Goal: Task Accomplishment & Management: Manage account settings

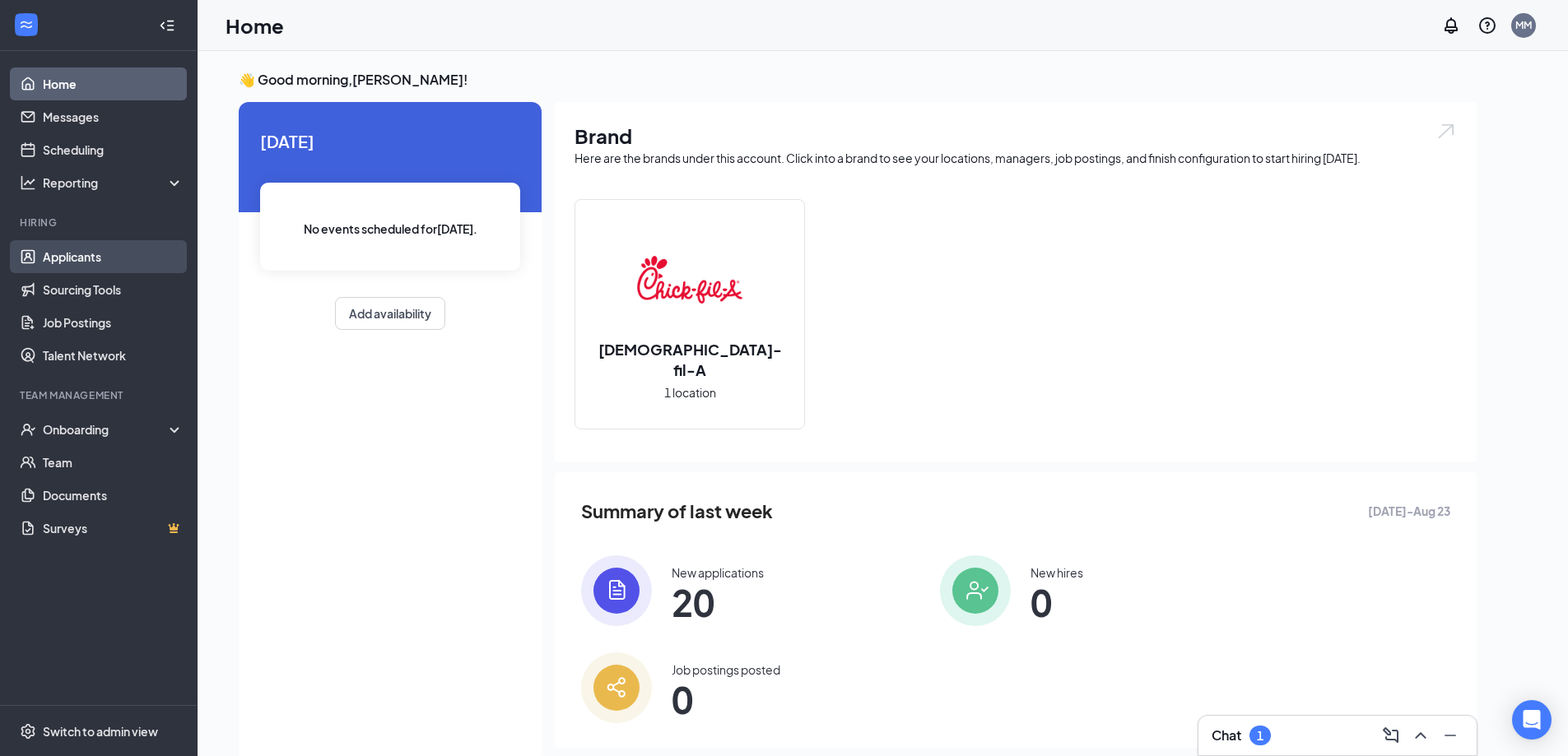
click at [80, 258] on link "Applicants" at bounding box center [113, 257] width 141 height 33
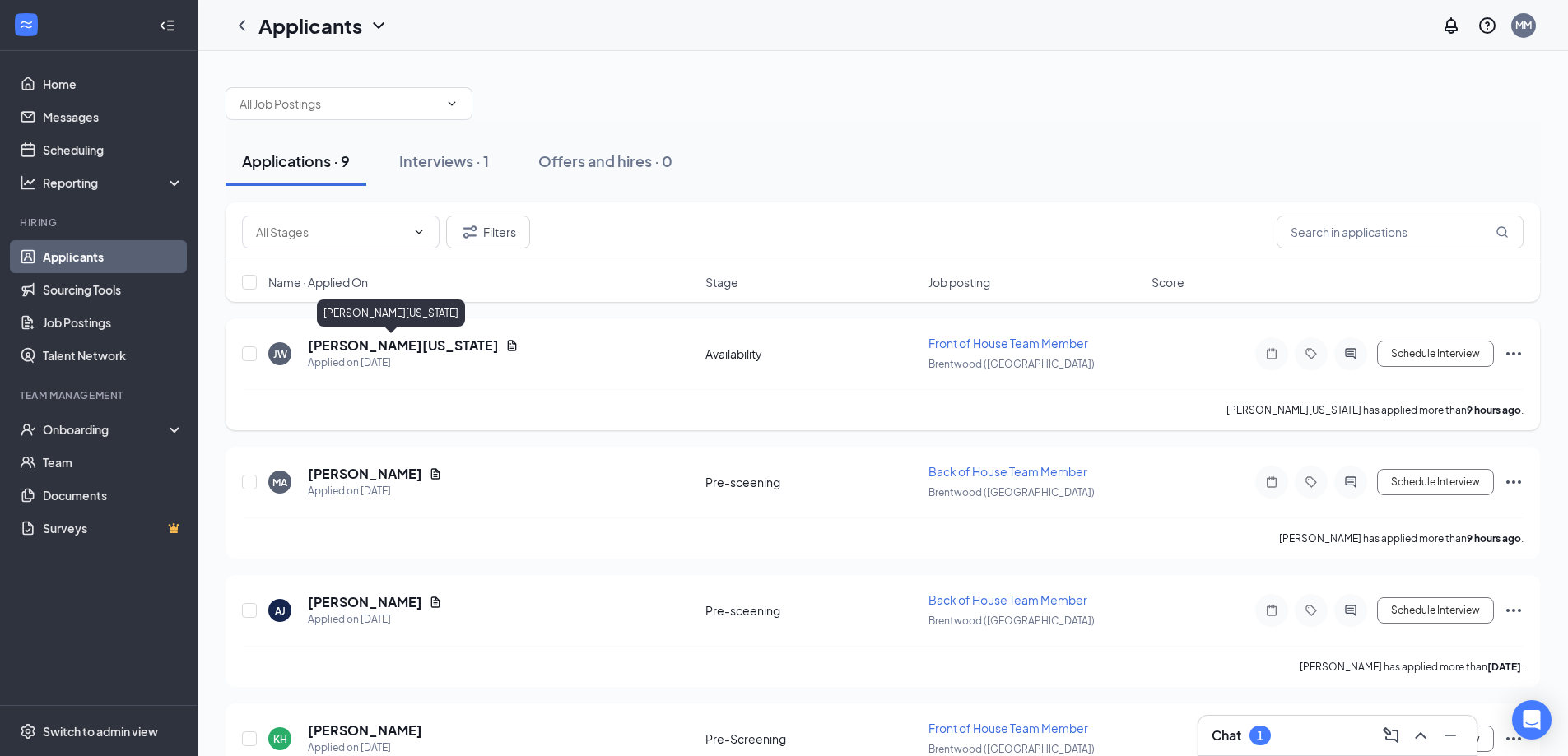
click at [354, 345] on h5 "[PERSON_NAME][US_STATE]" at bounding box center [404, 345] width 191 height 18
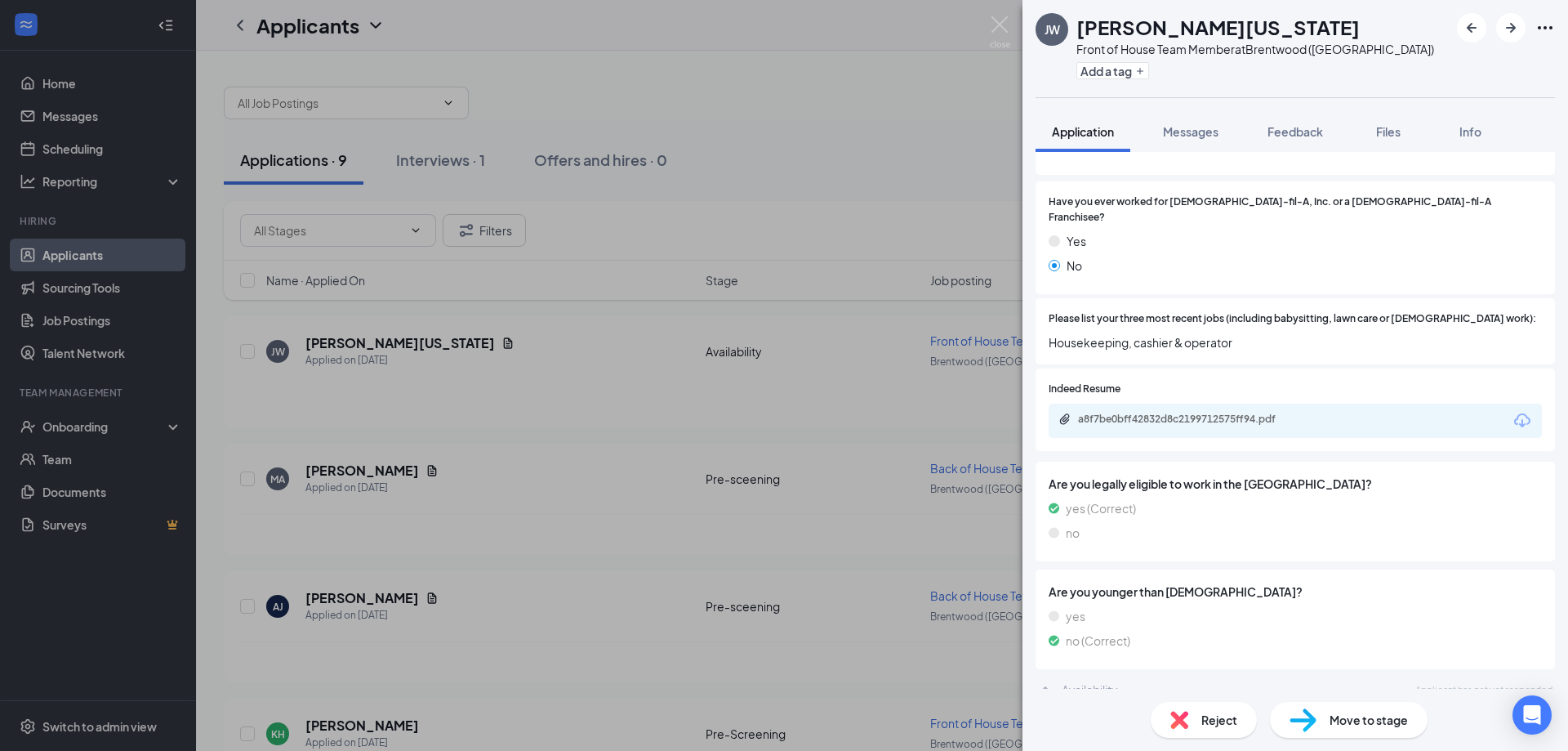
scroll to position [212, 0]
click at [1159, 411] on div "a8f7be0bff42832d8c2199712575ff94.pdf" at bounding box center [1192, 417] width 228 height 13
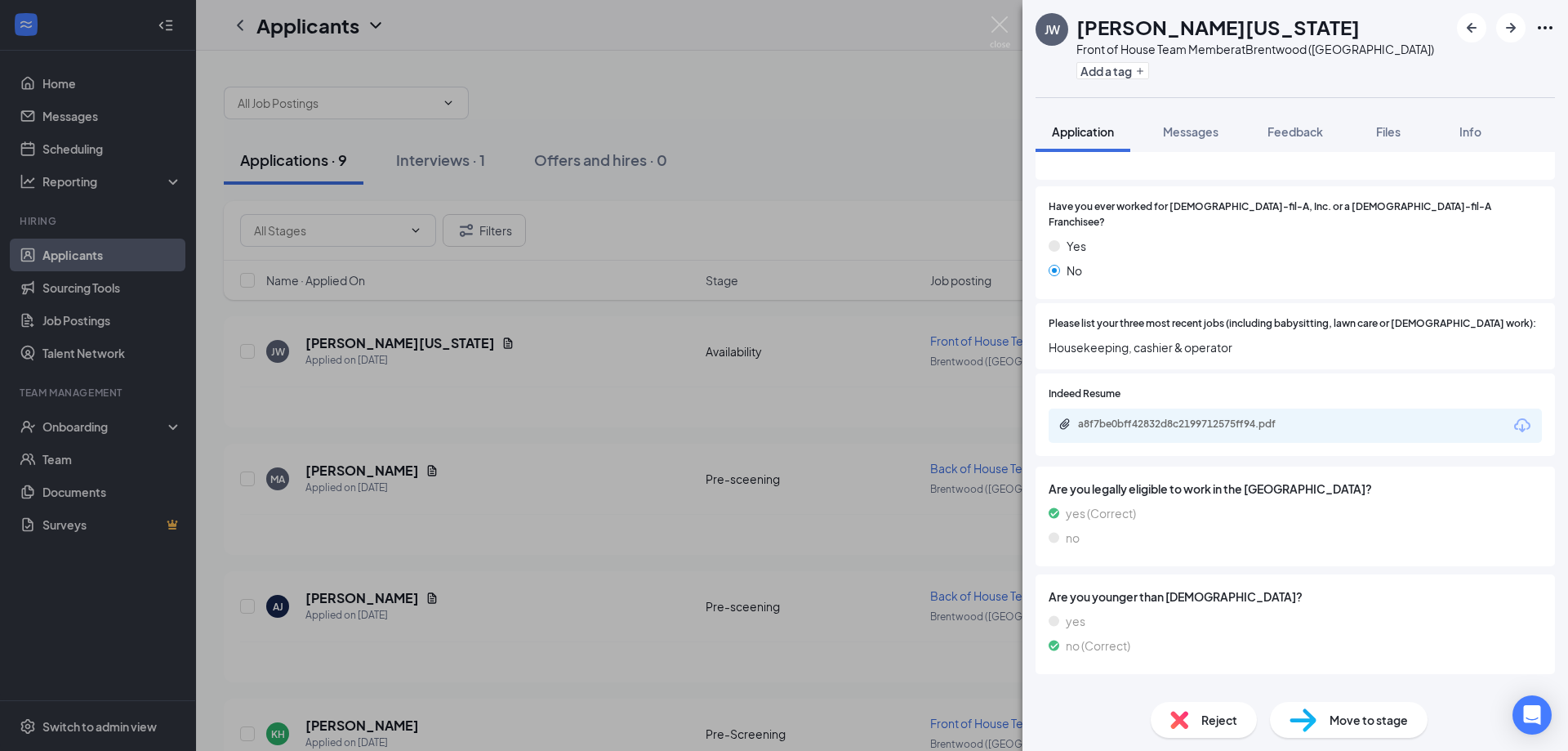
click at [1219, 714] on span "Reject" at bounding box center [1219, 719] width 35 height 18
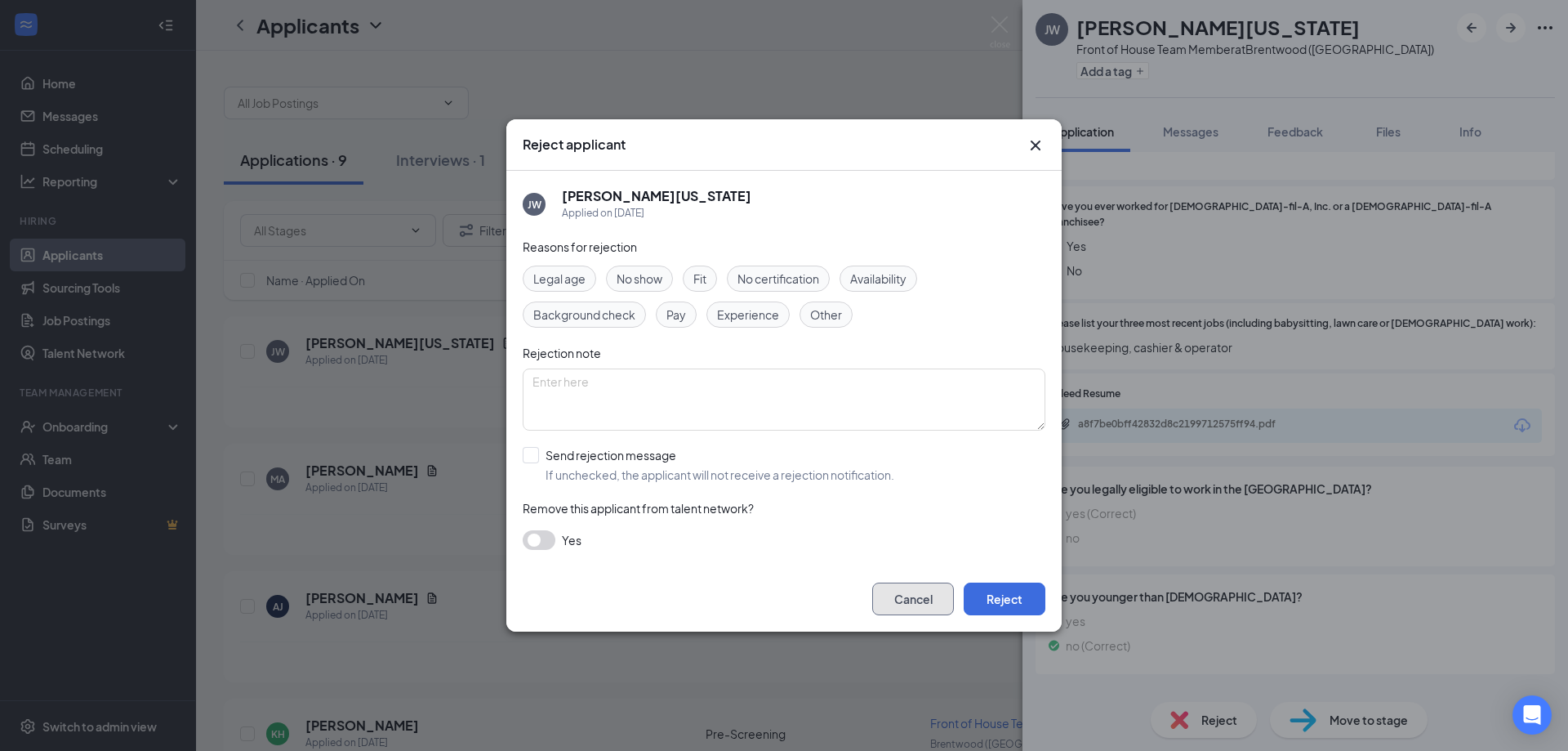
click at [935, 595] on button "Cancel" at bounding box center [913, 598] width 82 height 33
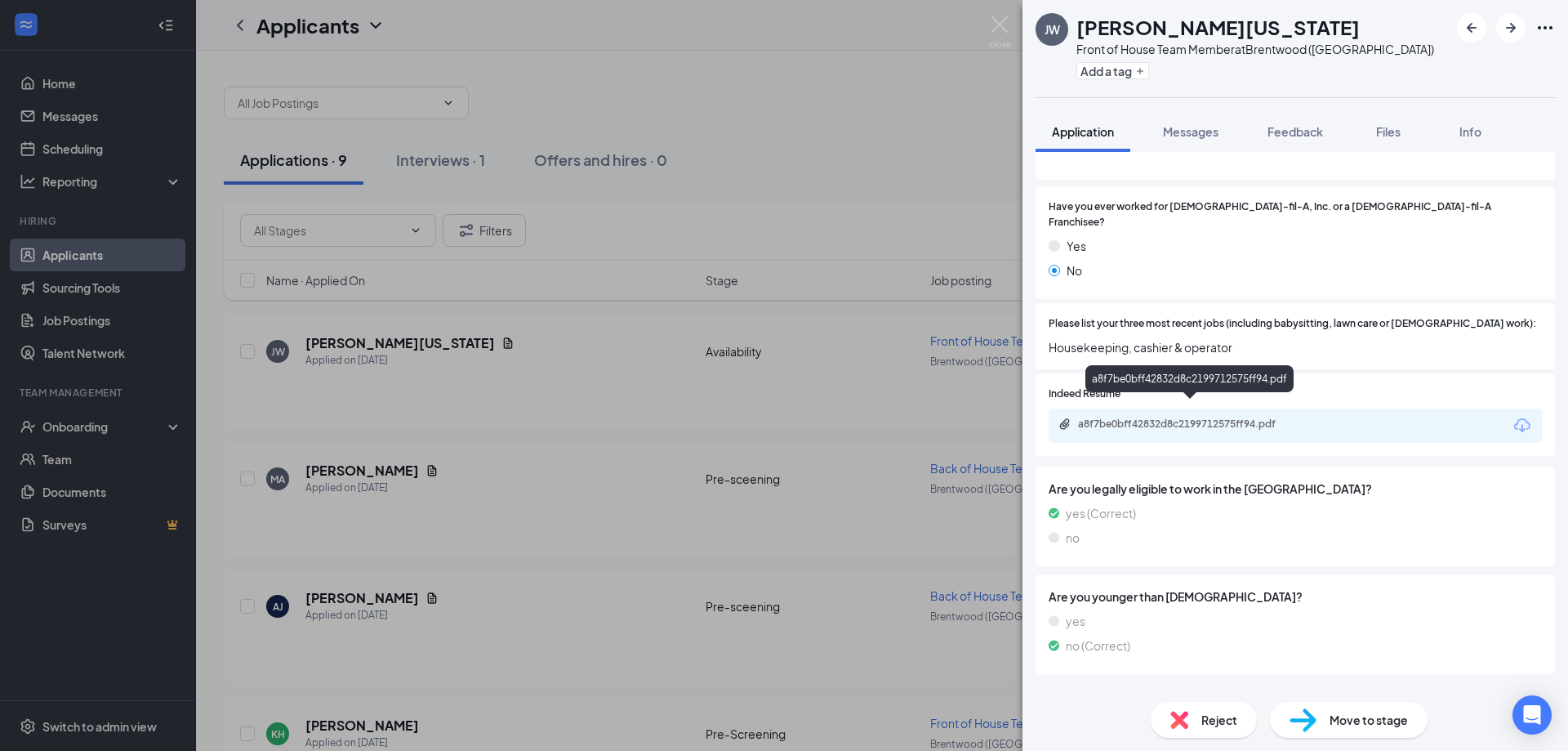
click at [1199, 417] on div "a8f7be0bff42832d8c2199712575ff94.pdf" at bounding box center [1192, 424] width 228 height 13
click at [423, 429] on div "[PERSON_NAME][US_STATE] Front of House Team Member at [GEOGRAPHIC_DATA] ([GEOGR…" at bounding box center [784, 375] width 1568 height 751
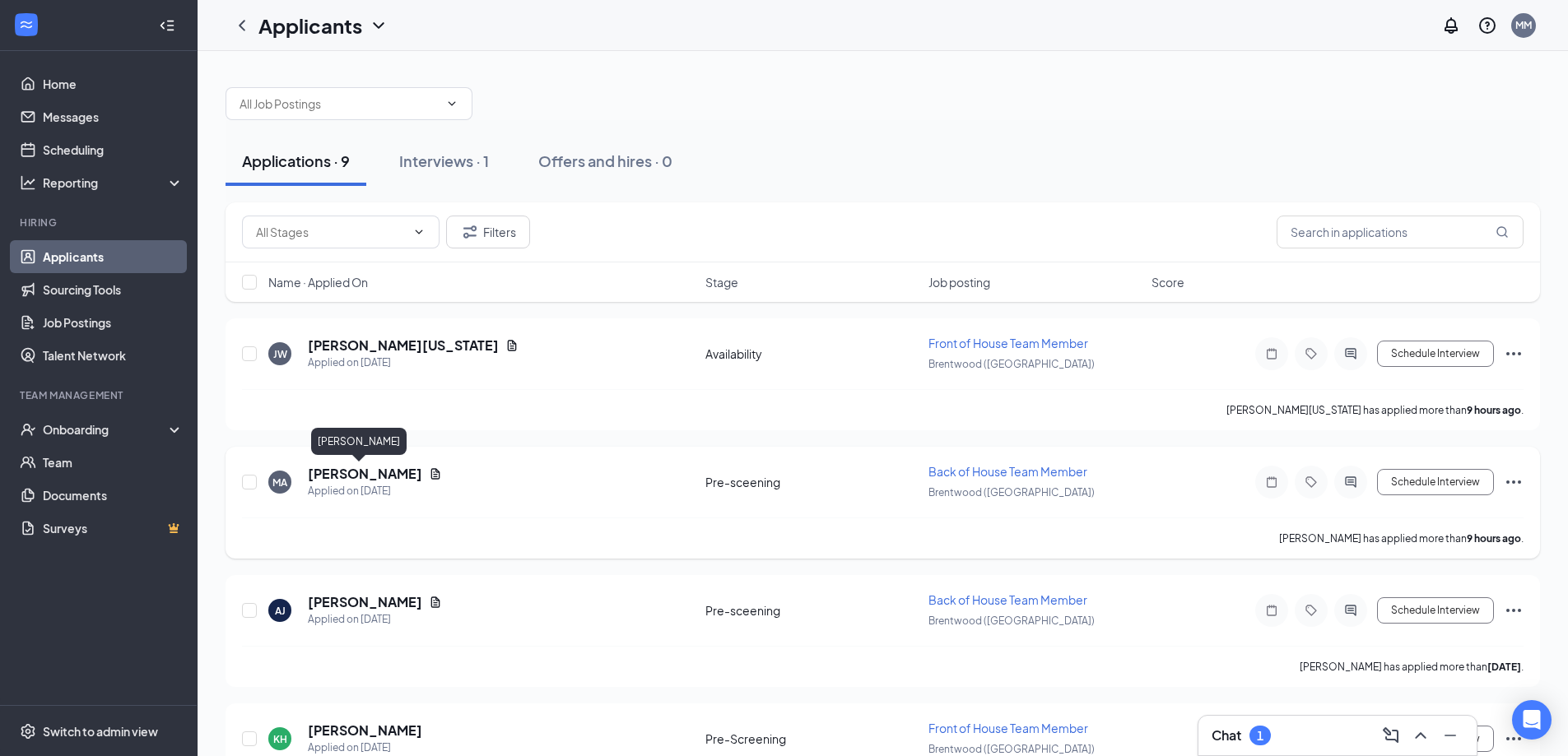
click at [363, 476] on h5 "[PERSON_NAME]" at bounding box center [365, 473] width 114 height 18
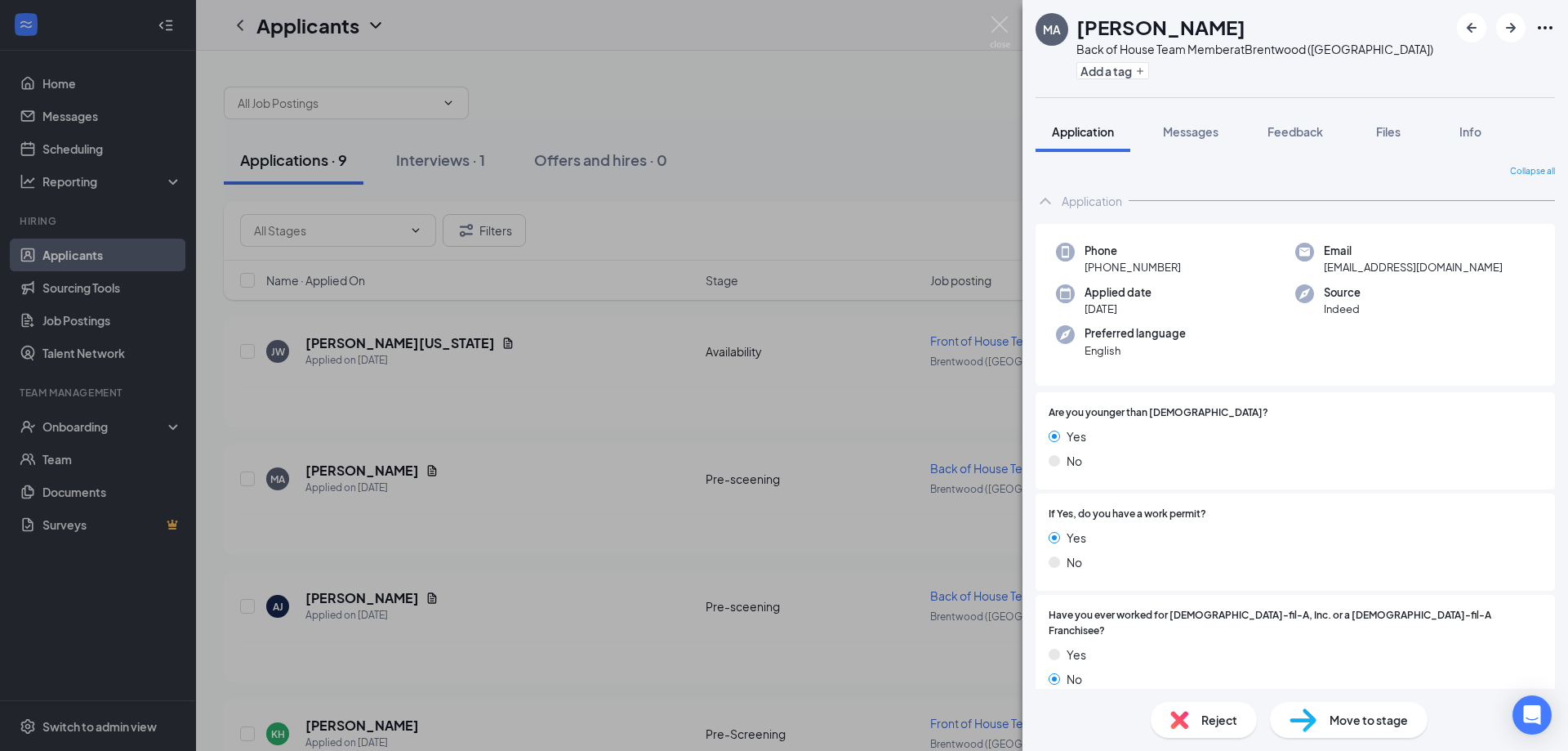
click at [1217, 717] on span "Reject" at bounding box center [1219, 719] width 35 height 18
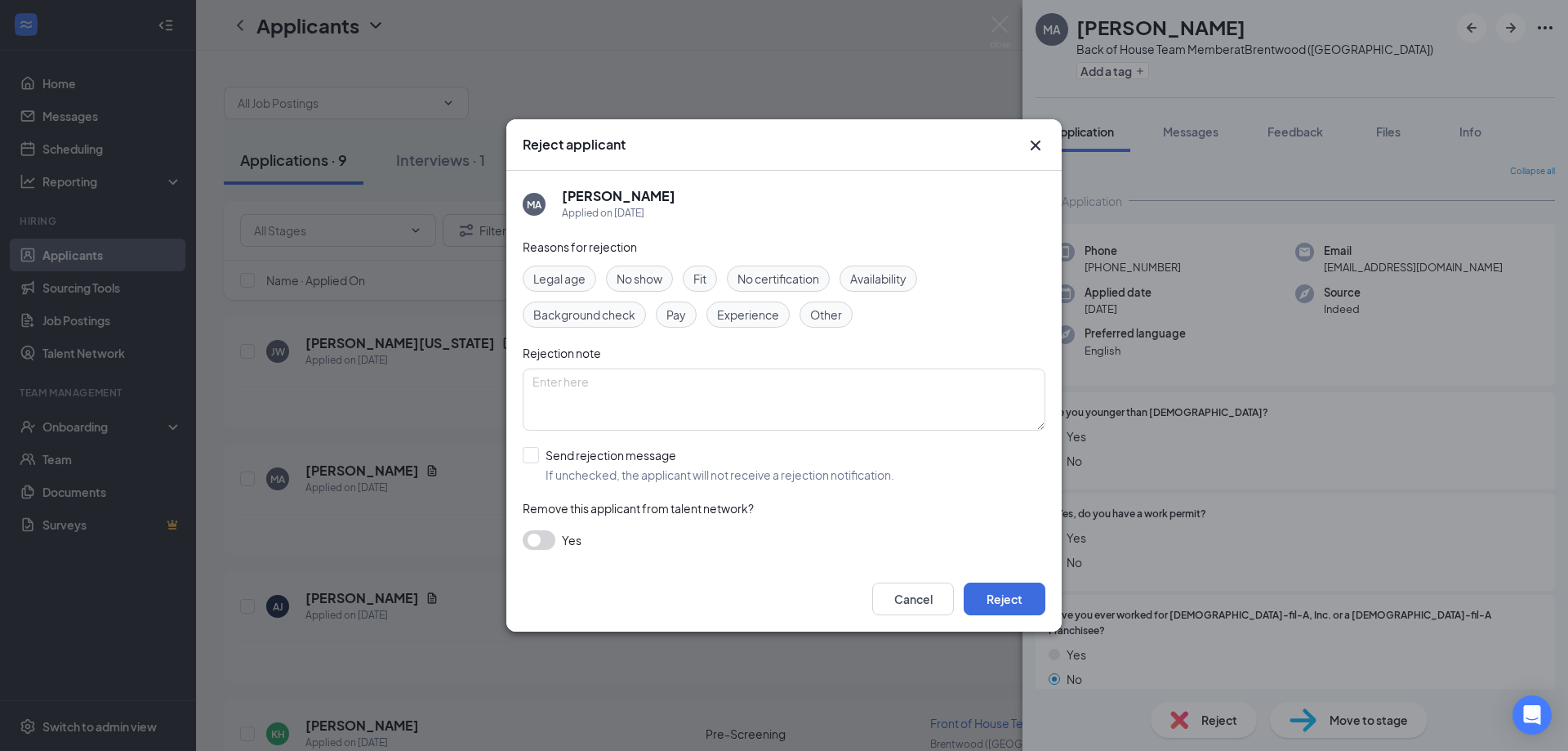
click at [829, 318] on span "Other" at bounding box center [826, 315] width 32 height 18
click at [1017, 599] on button "Reject" at bounding box center [1004, 598] width 82 height 33
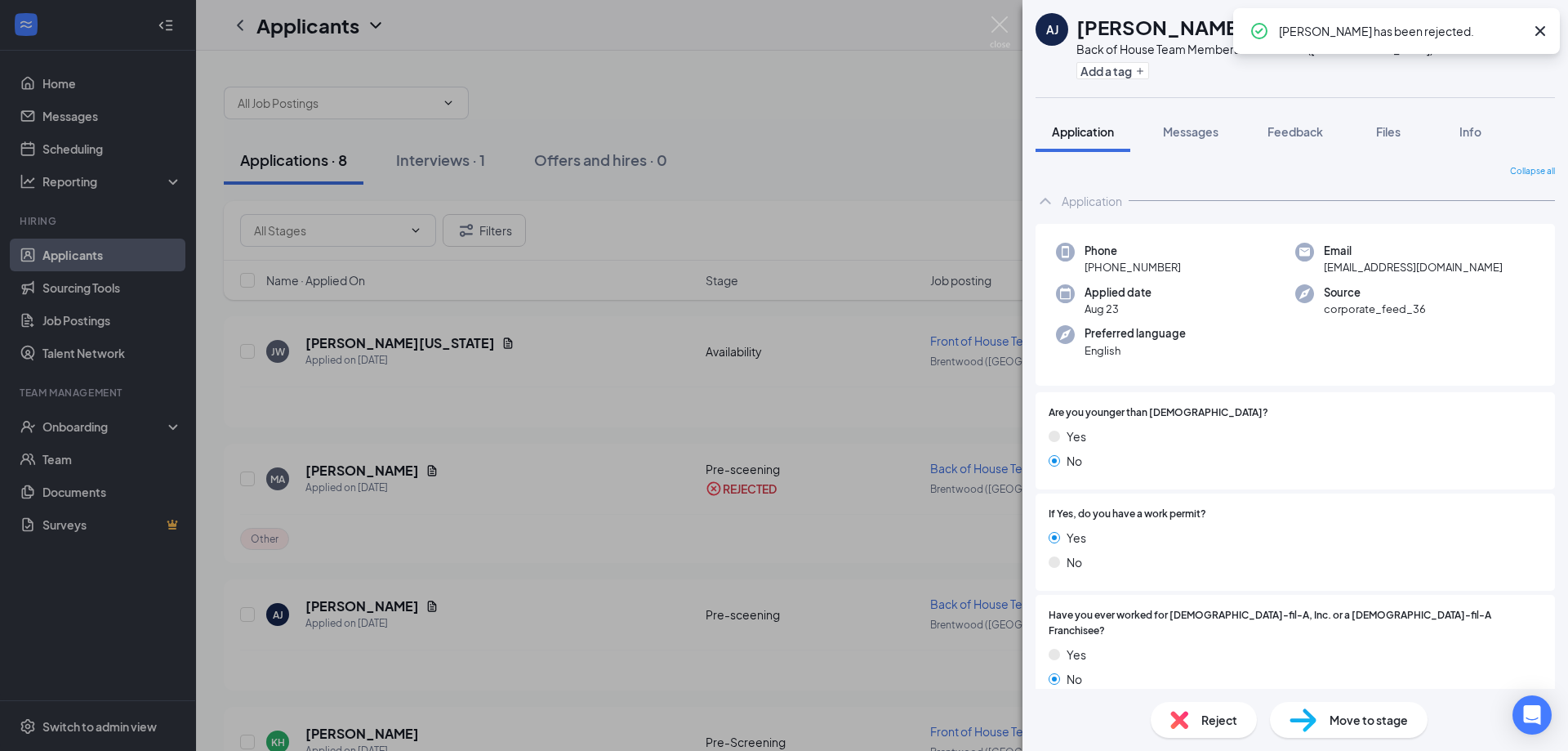
click at [363, 603] on div "[PERSON_NAME] Back of House Team Member at [GEOGRAPHIC_DATA] ([GEOGRAPHIC_DATA]…" at bounding box center [784, 375] width 1568 height 751
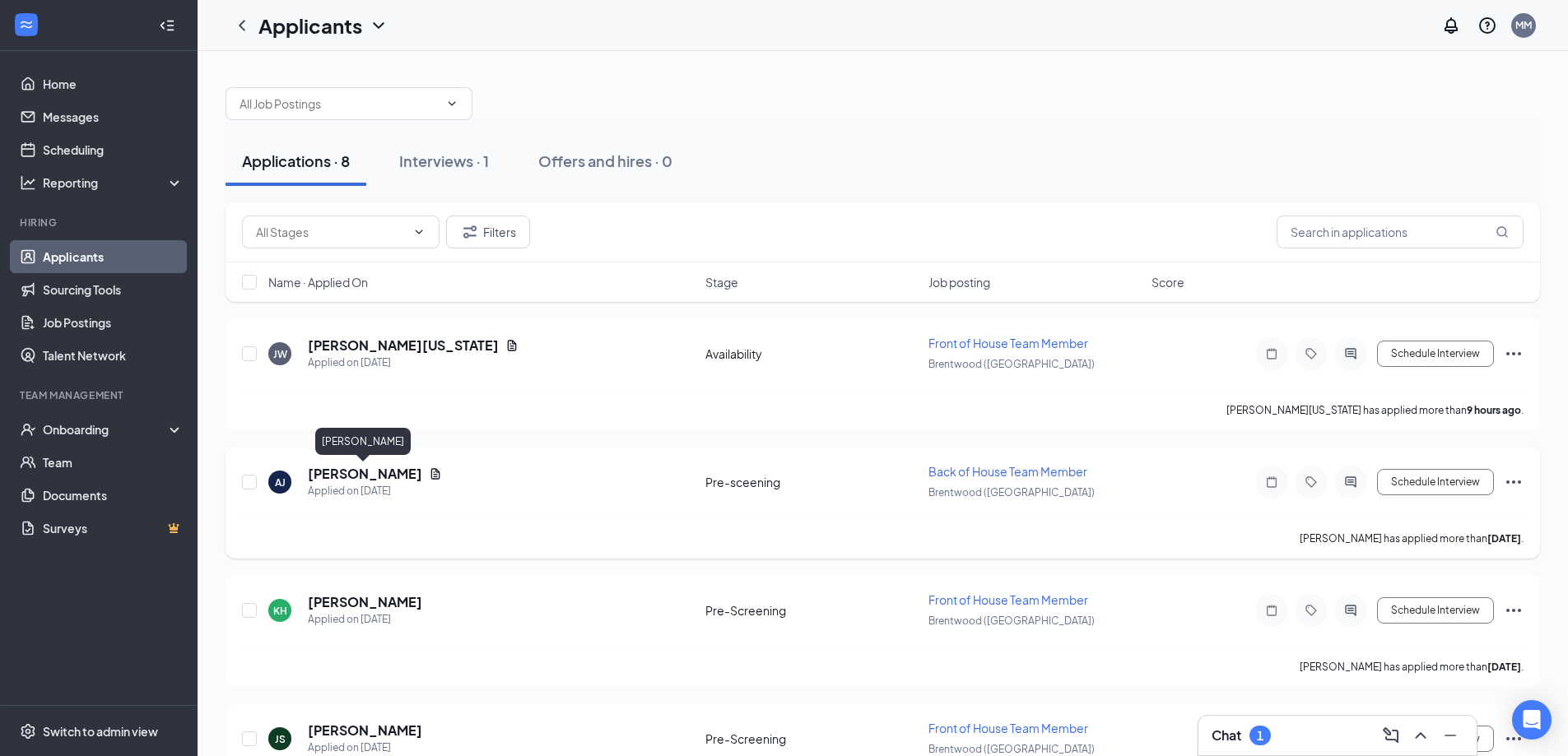
click at [358, 470] on h5 "[PERSON_NAME]" at bounding box center [365, 473] width 114 height 18
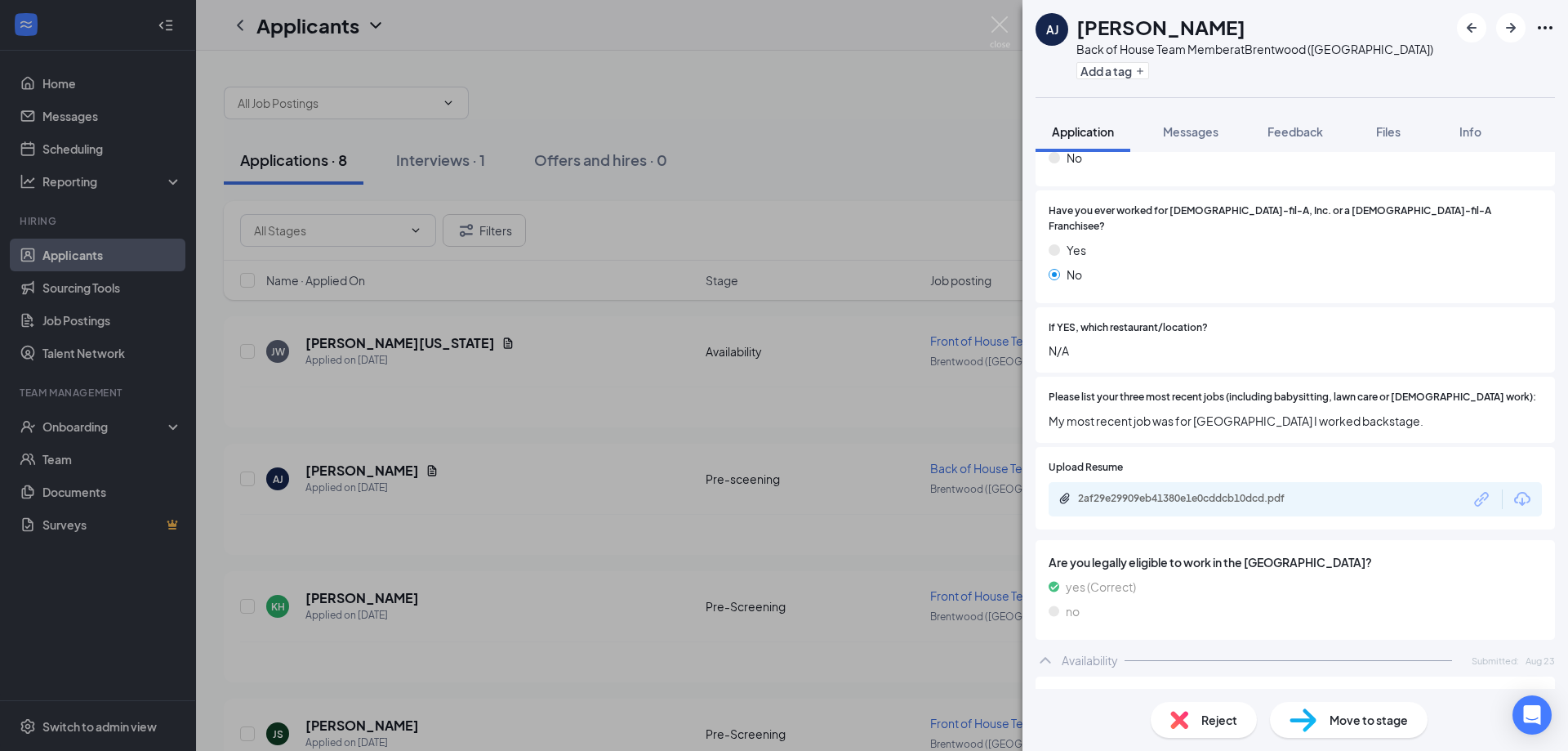
scroll to position [409, 0]
click at [1193, 478] on div "2af29e29909eb41380e1e0cddcb10dcd.pdf" at bounding box center [1296, 495] width 493 height 35
click at [1095, 488] on div "2af29e29909eb41380e1e0cddcb10dcd.pdf" at bounding box center [1192, 495] width 228 height 13
click at [1228, 716] on span "Reject" at bounding box center [1219, 719] width 35 height 18
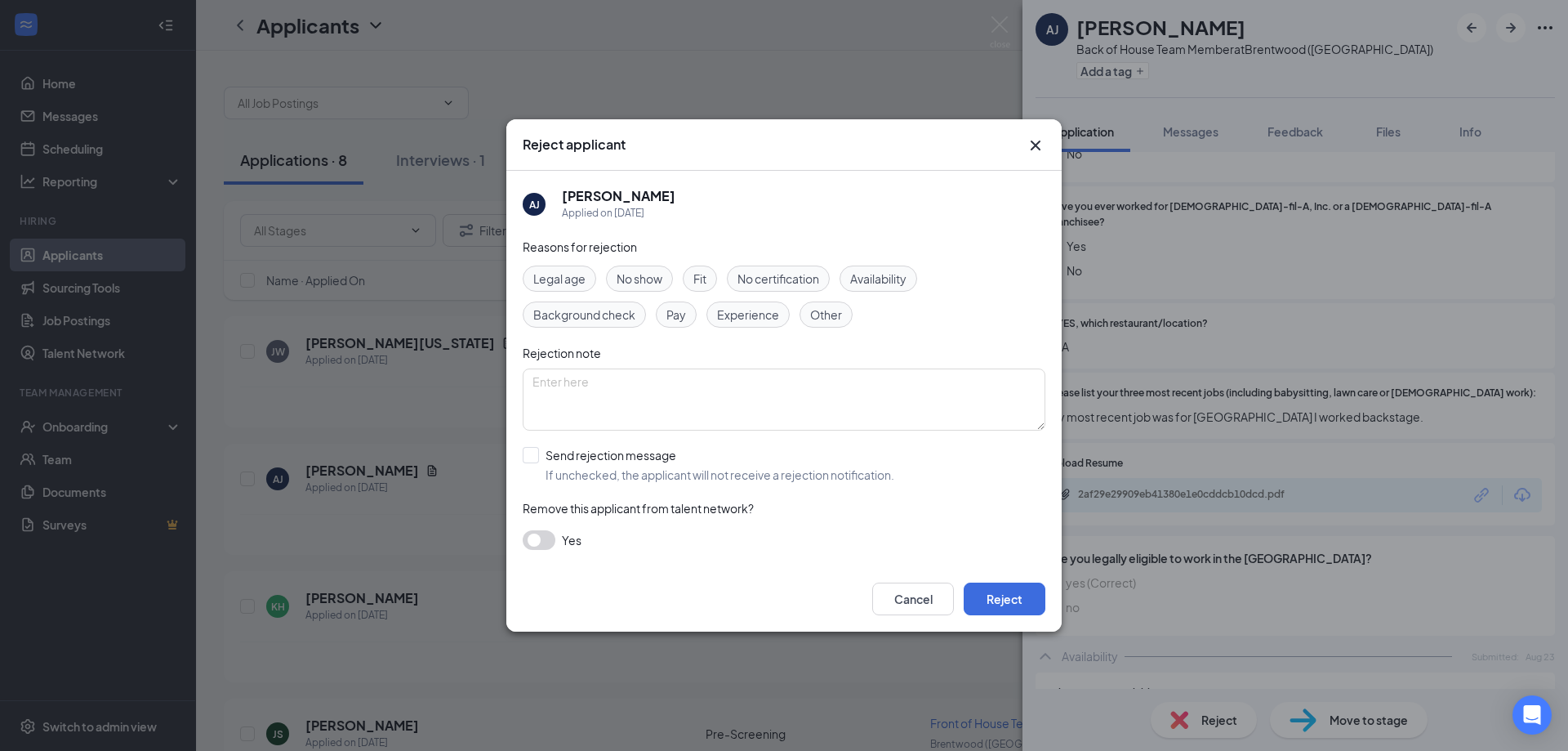
click at [819, 316] on span "Other" at bounding box center [826, 315] width 32 height 18
click at [1006, 606] on button "Reject" at bounding box center [1004, 598] width 82 height 33
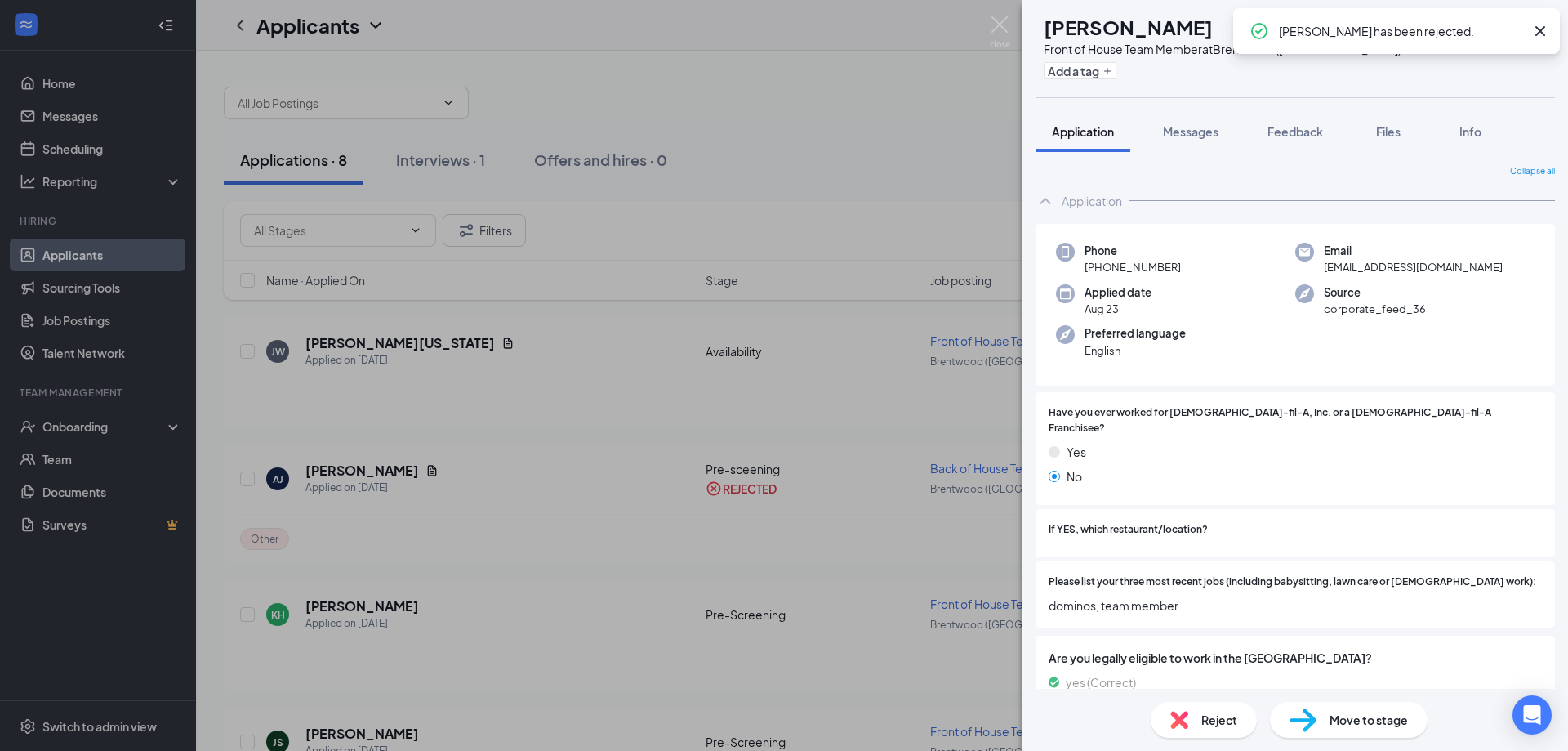
click at [425, 616] on div "[PERSON_NAME] Front of House Team Member at [GEOGRAPHIC_DATA] ([GEOGRAPHIC_DATA…" at bounding box center [784, 375] width 1568 height 751
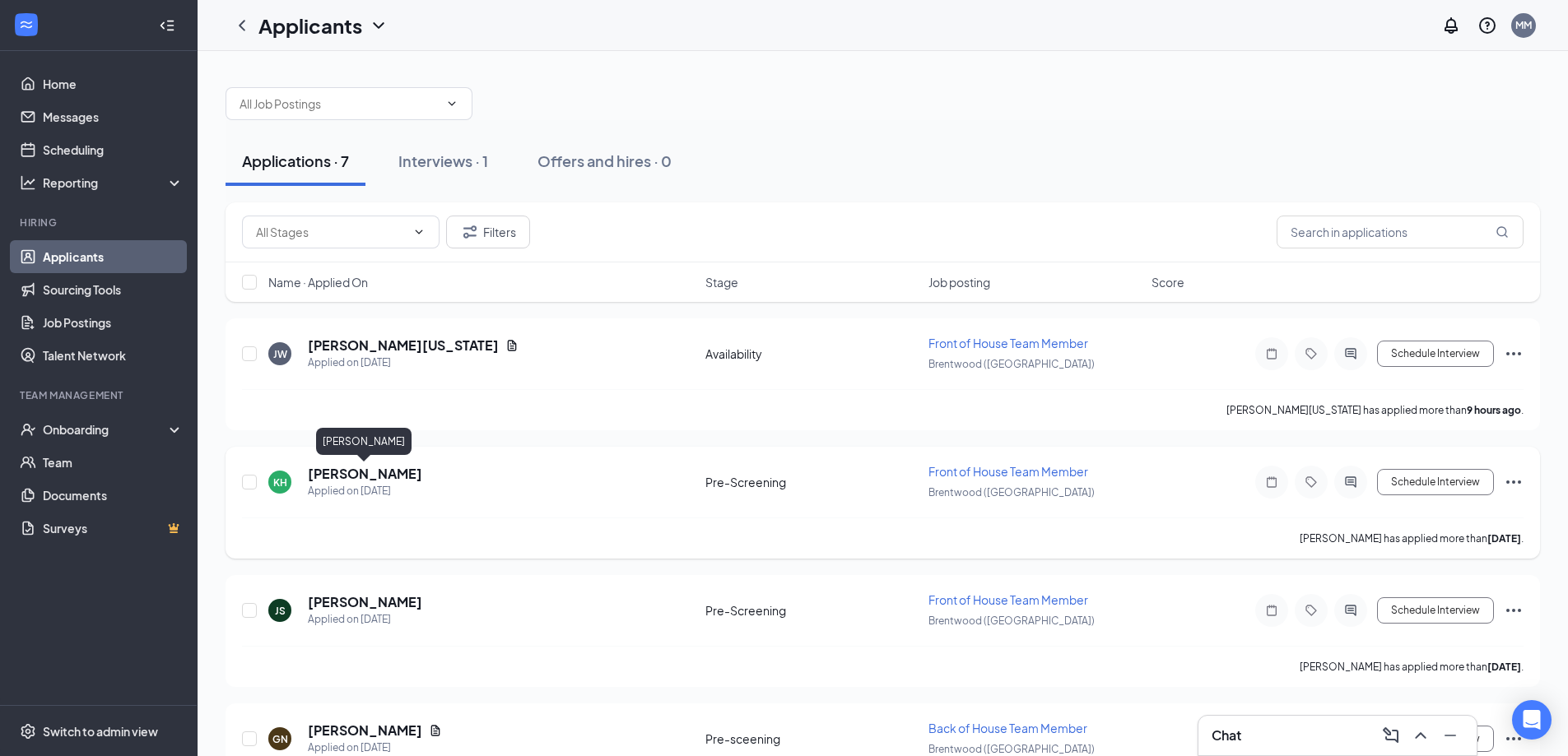
click at [352, 466] on h5 "[PERSON_NAME]" at bounding box center [365, 473] width 114 height 18
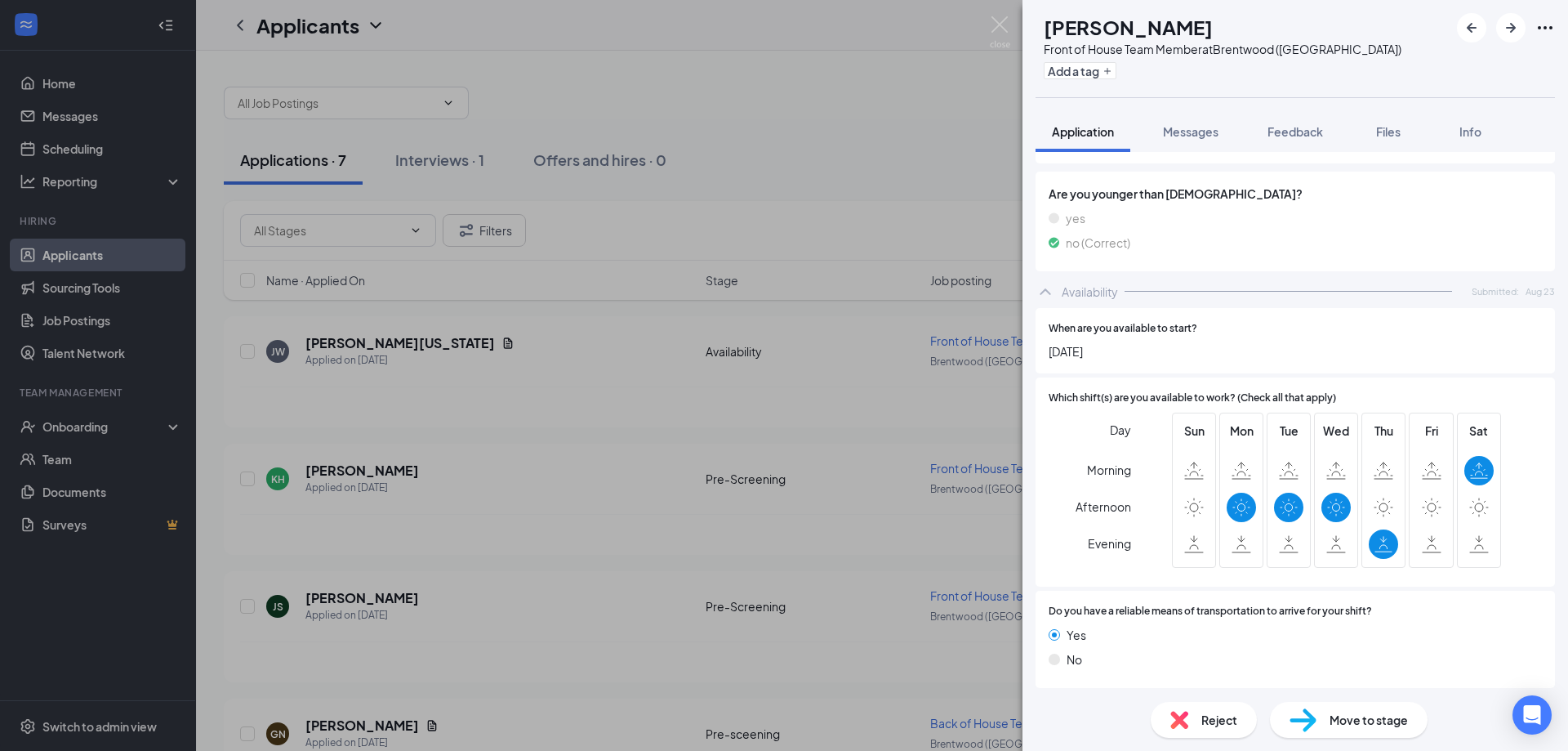
scroll to position [630, 0]
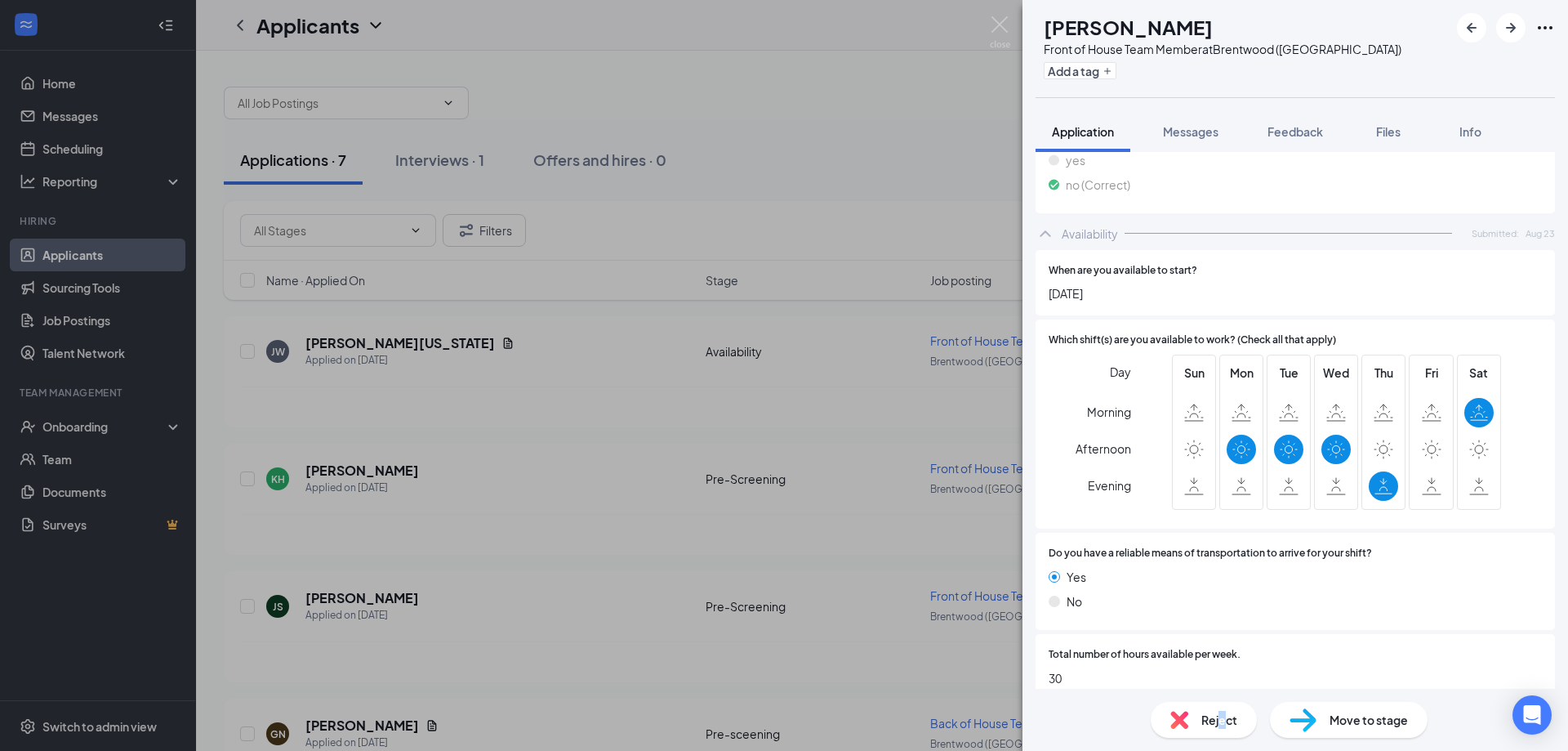
click at [1222, 722] on span "Reject" at bounding box center [1219, 719] width 35 height 18
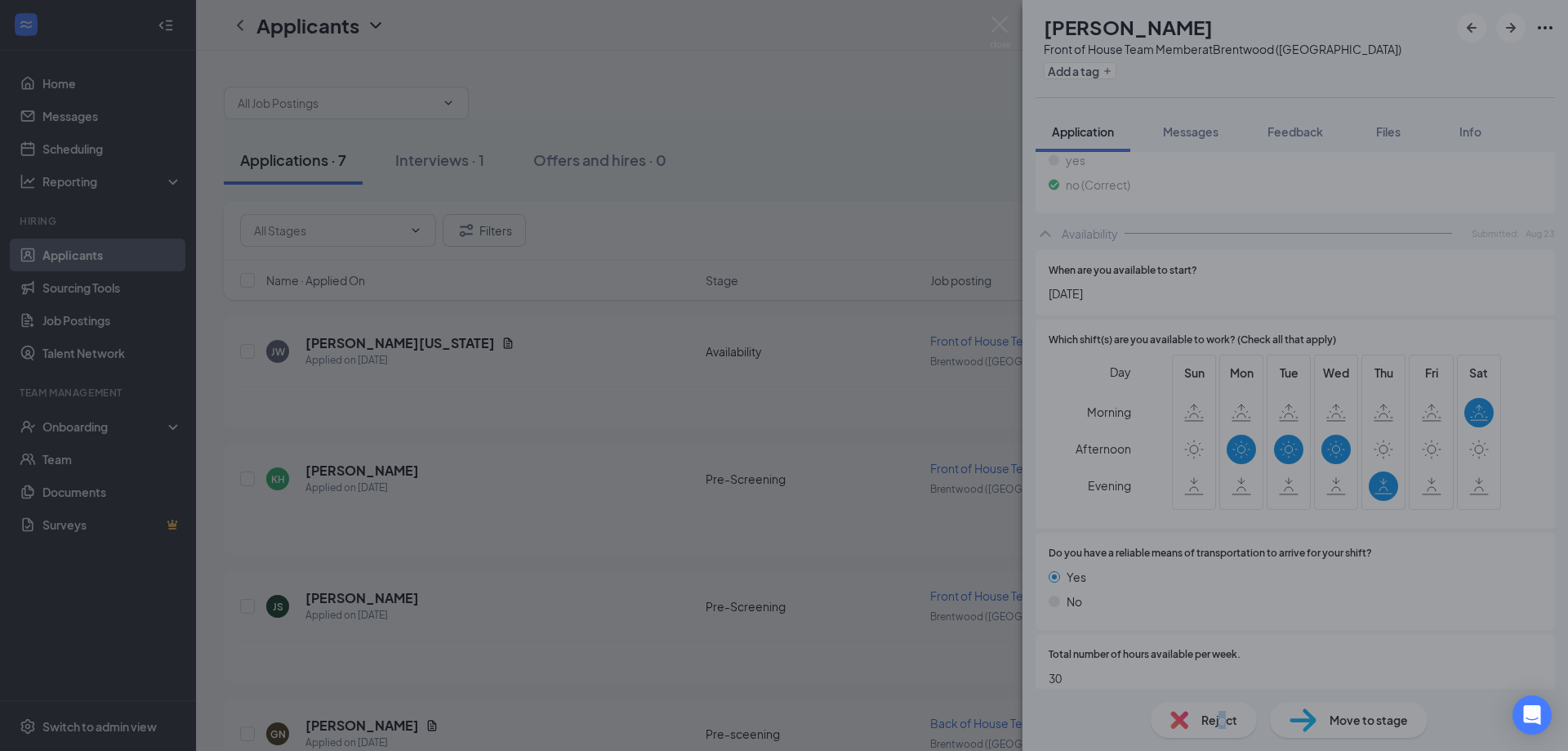
scroll to position [623, 0]
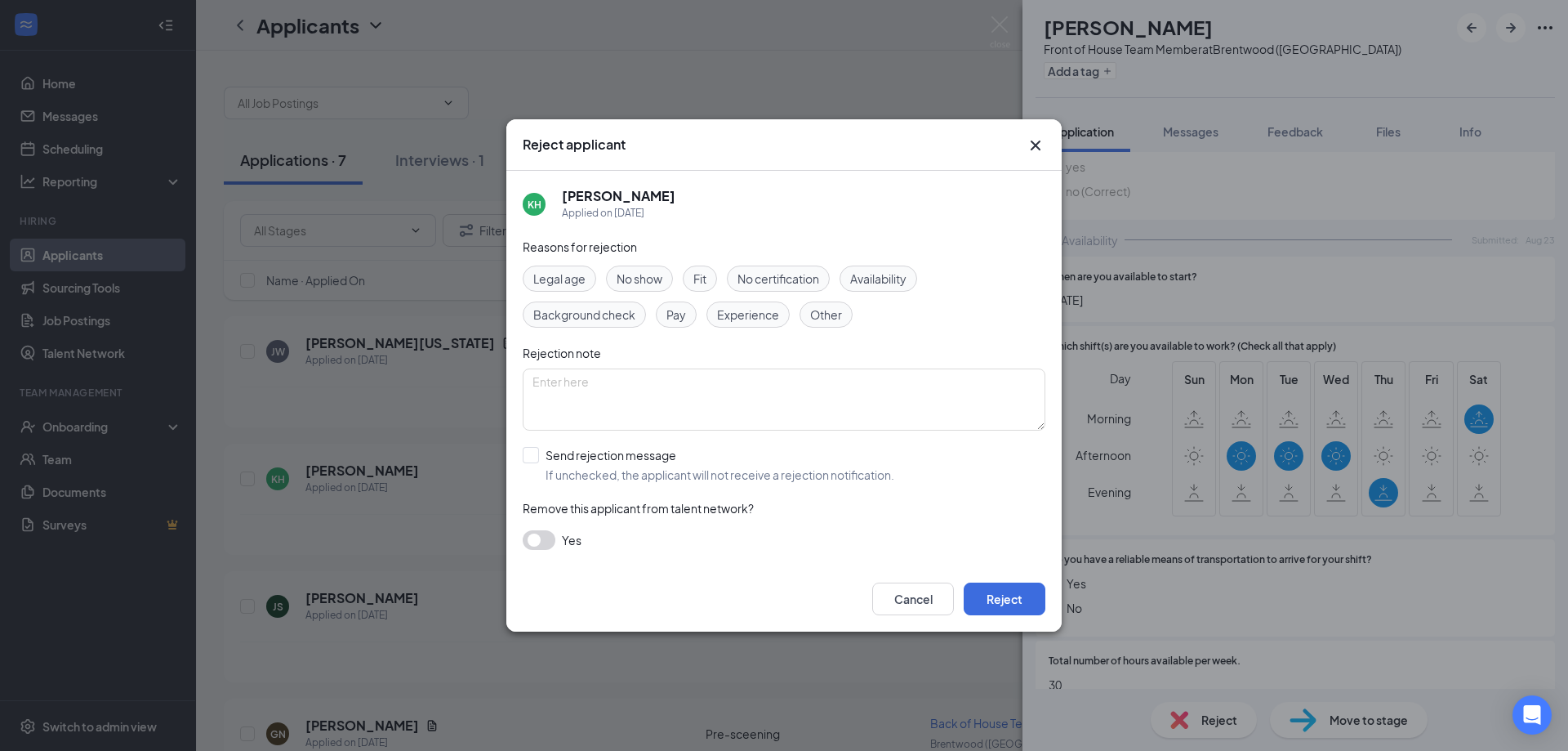
click at [861, 282] on span "Availability" at bounding box center [878, 278] width 57 height 18
click at [1007, 600] on button "Reject" at bounding box center [1004, 598] width 82 height 33
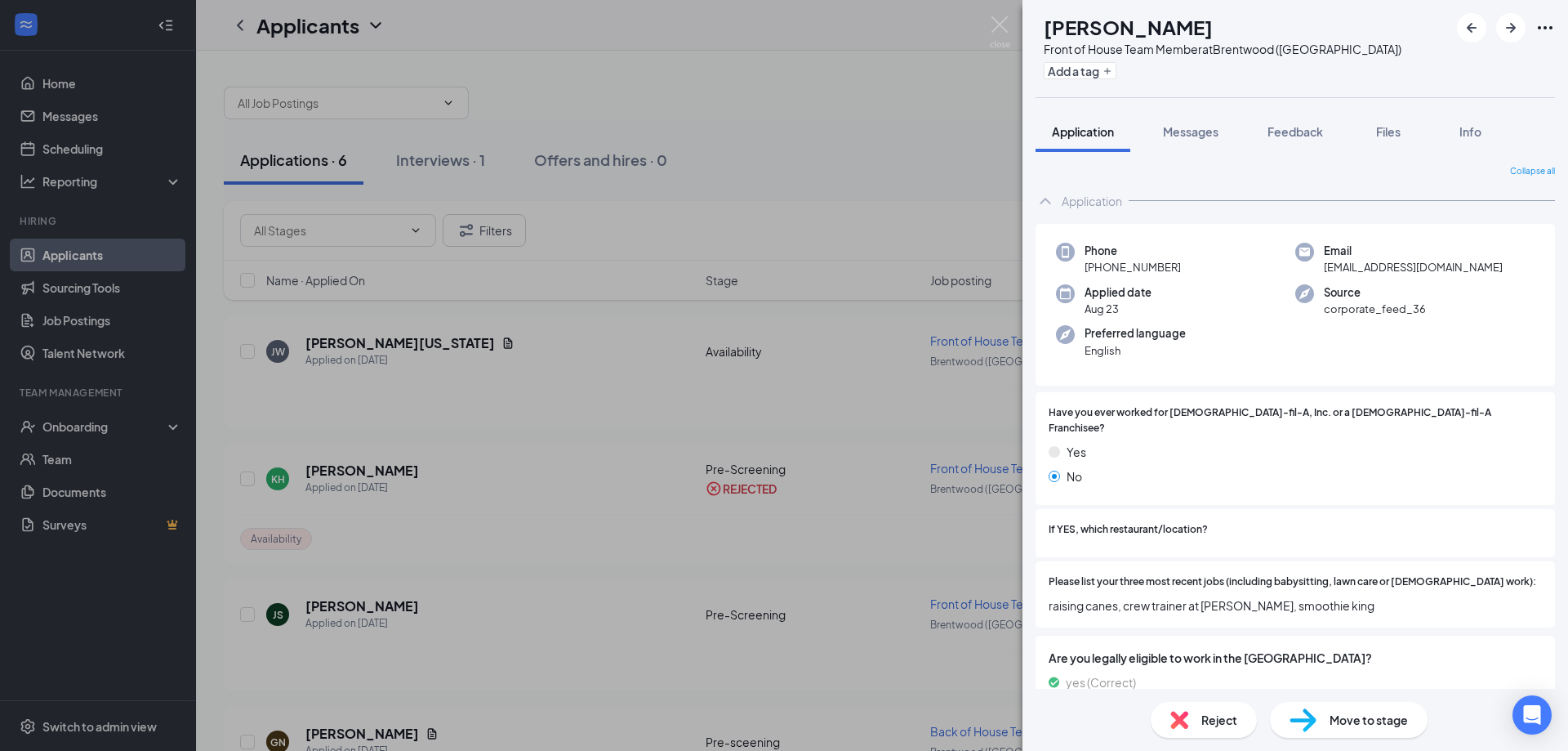
click at [344, 604] on div "JS [PERSON_NAME] Front of House Team Member at [GEOGRAPHIC_DATA] ([GEOGRAPHIC_D…" at bounding box center [784, 375] width 1568 height 751
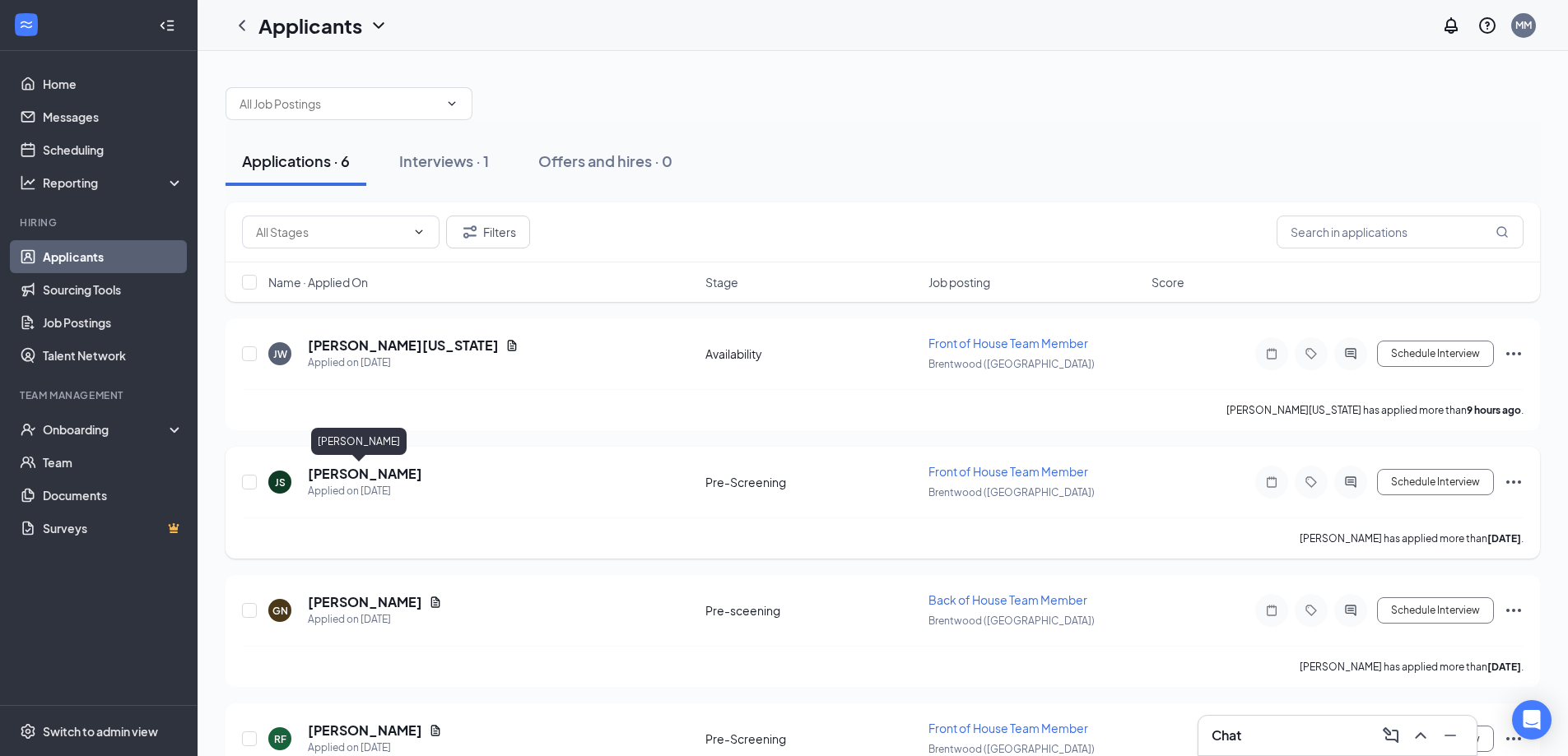
click at [355, 471] on h5 "[PERSON_NAME]" at bounding box center [365, 473] width 114 height 18
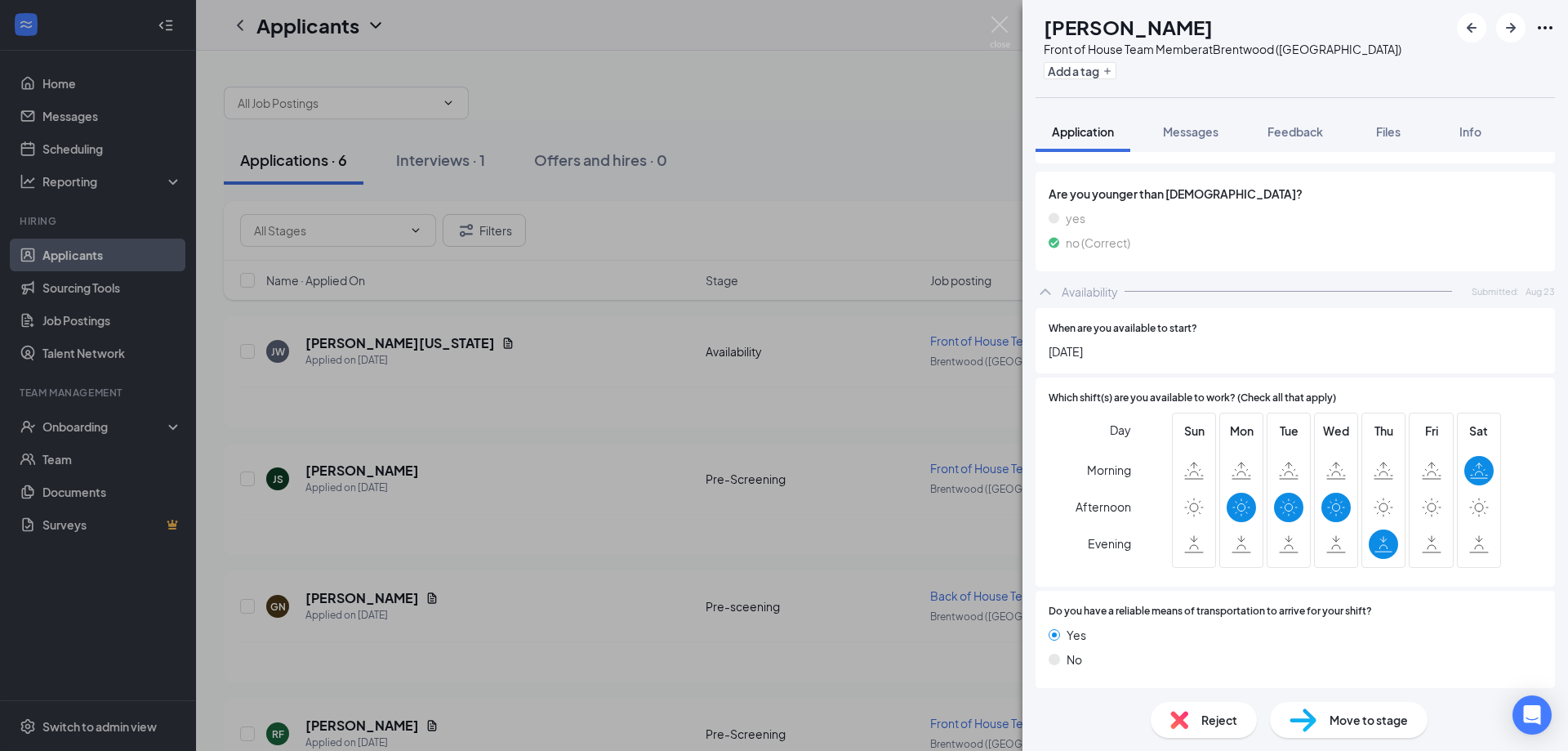
scroll to position [630, 0]
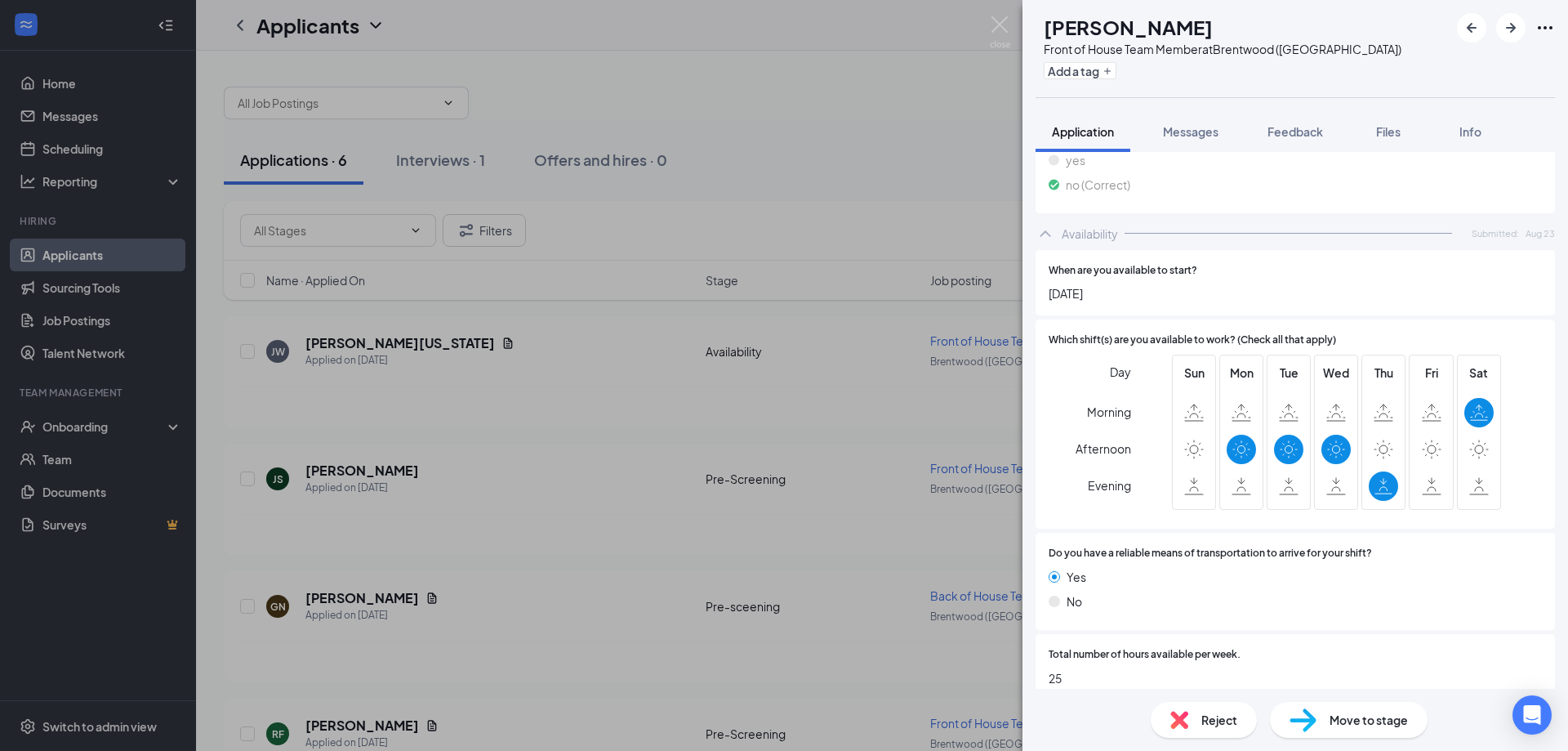
click at [1212, 713] on span "Reject" at bounding box center [1219, 719] width 35 height 18
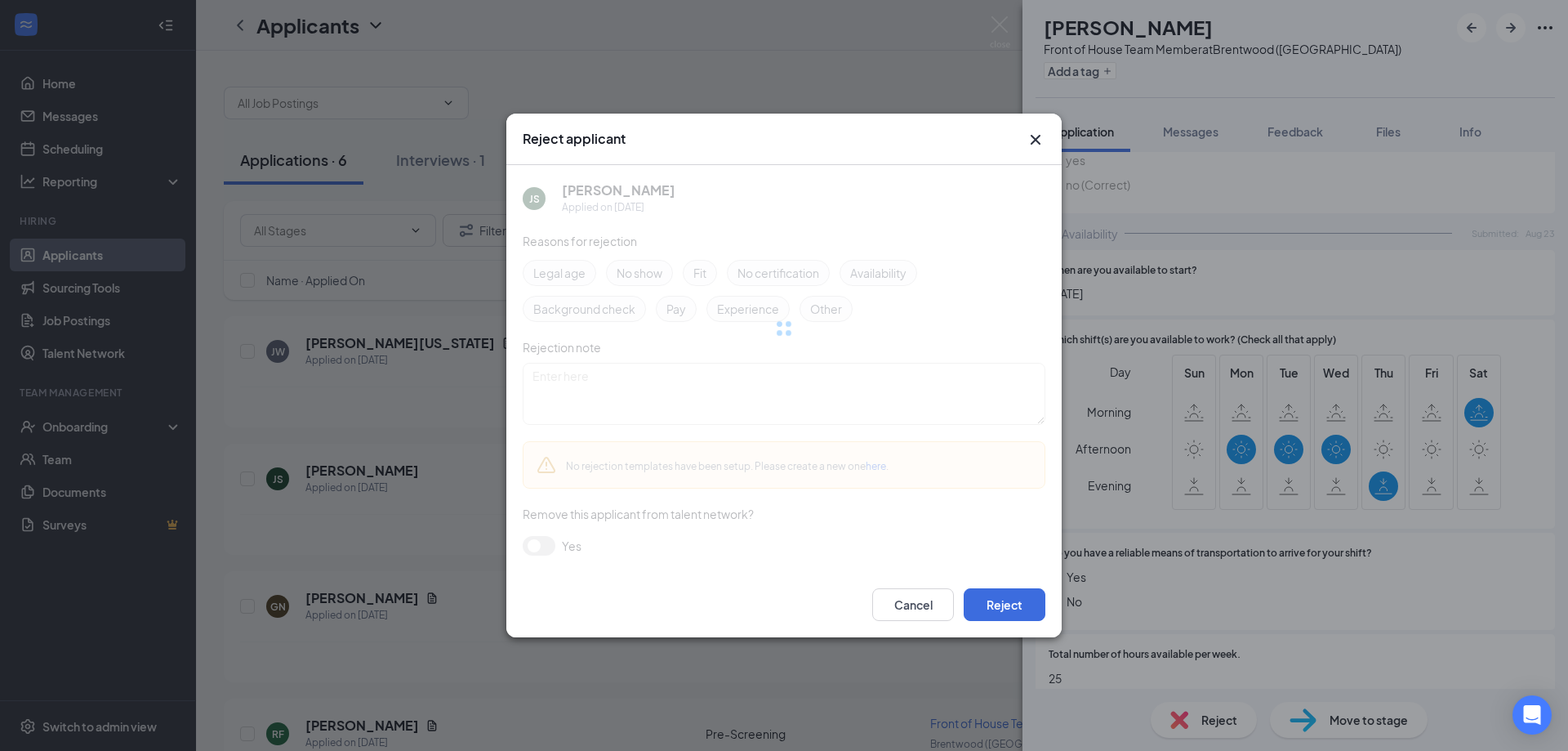
scroll to position [623, 0]
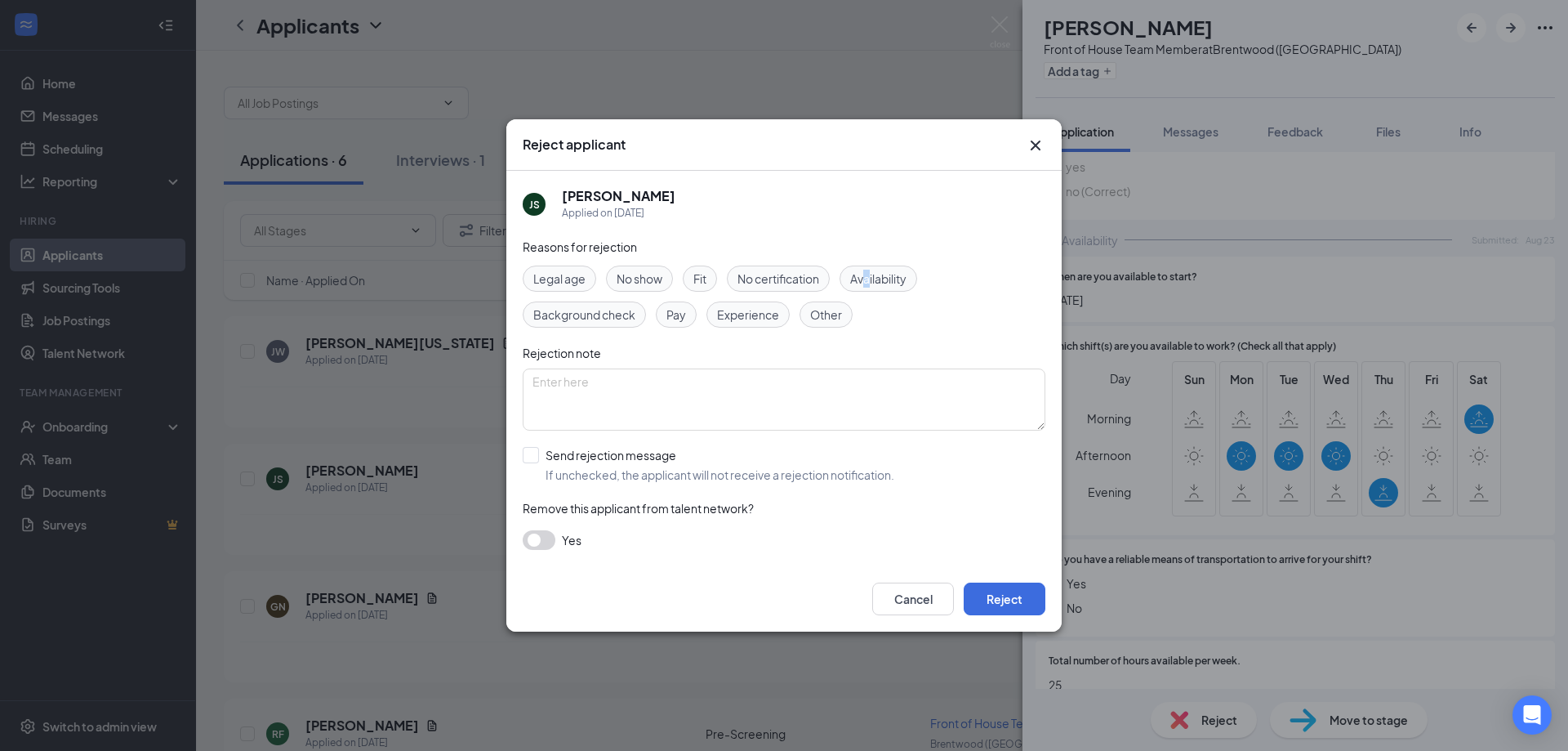
click at [870, 272] on span "Availability" at bounding box center [878, 278] width 57 height 18
click at [888, 280] on span "Availability" at bounding box center [878, 278] width 57 height 18
click at [875, 278] on span "Availability" at bounding box center [878, 278] width 57 height 18
click at [1010, 588] on button "Reject" at bounding box center [1004, 598] width 82 height 33
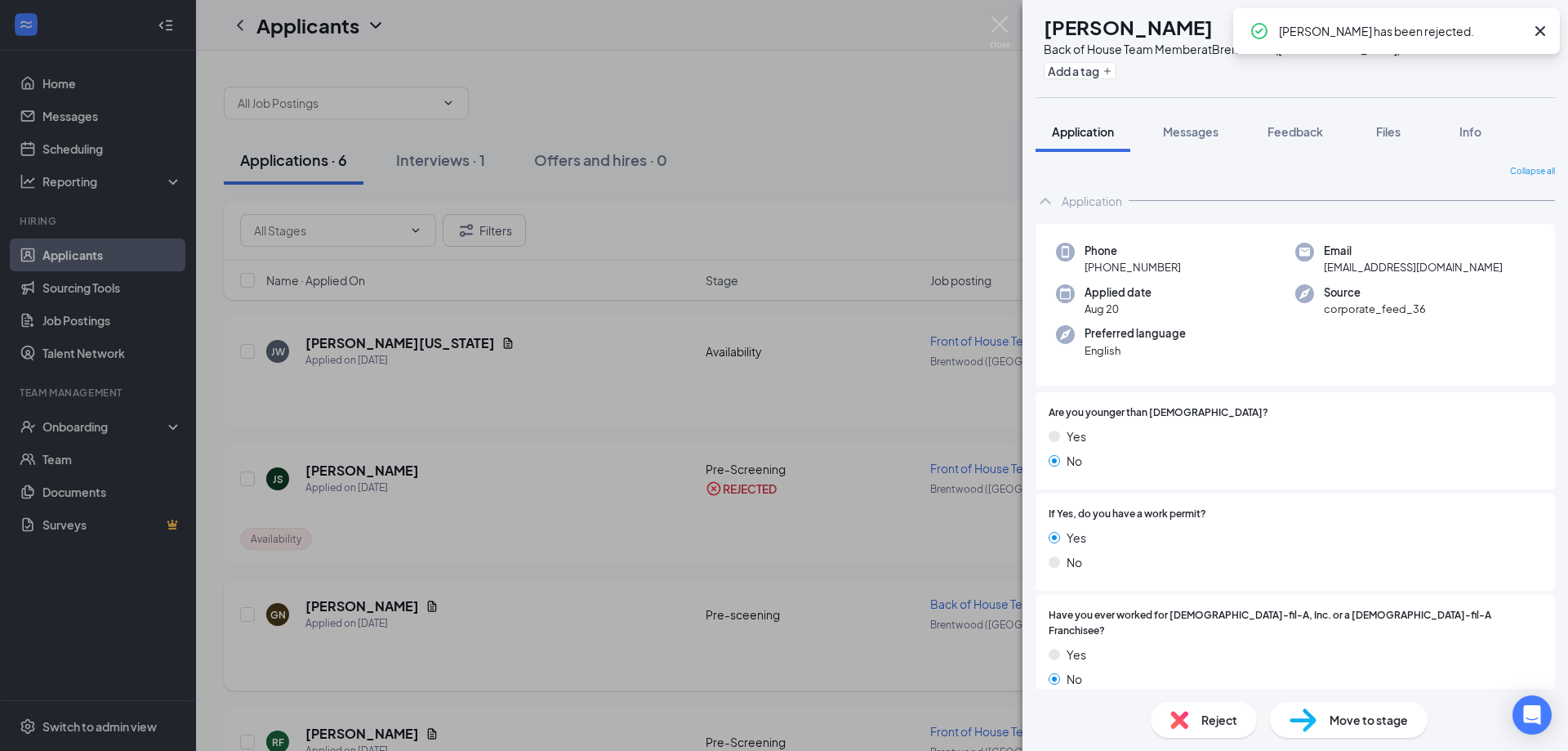
drag, startPoint x: 464, startPoint y: 617, endPoint x: 455, endPoint y: 606, distance: 14.2
click at [463, 617] on div "GN [PERSON_NAME] Back of House Team Member at [GEOGRAPHIC_DATA] ([GEOGRAPHIC_DA…" at bounding box center [784, 375] width 1568 height 751
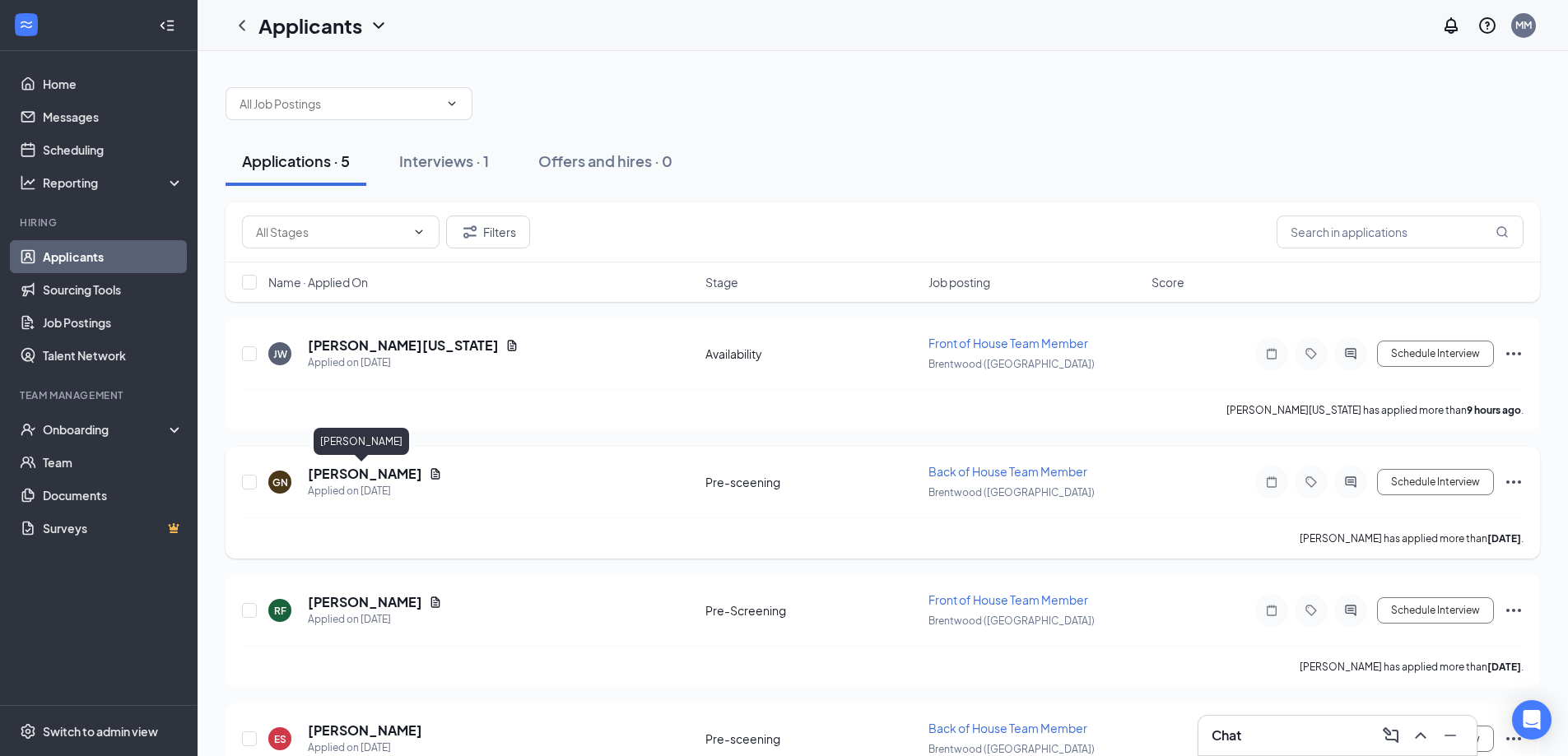
click at [369, 475] on h5 "[PERSON_NAME]" at bounding box center [365, 473] width 114 height 18
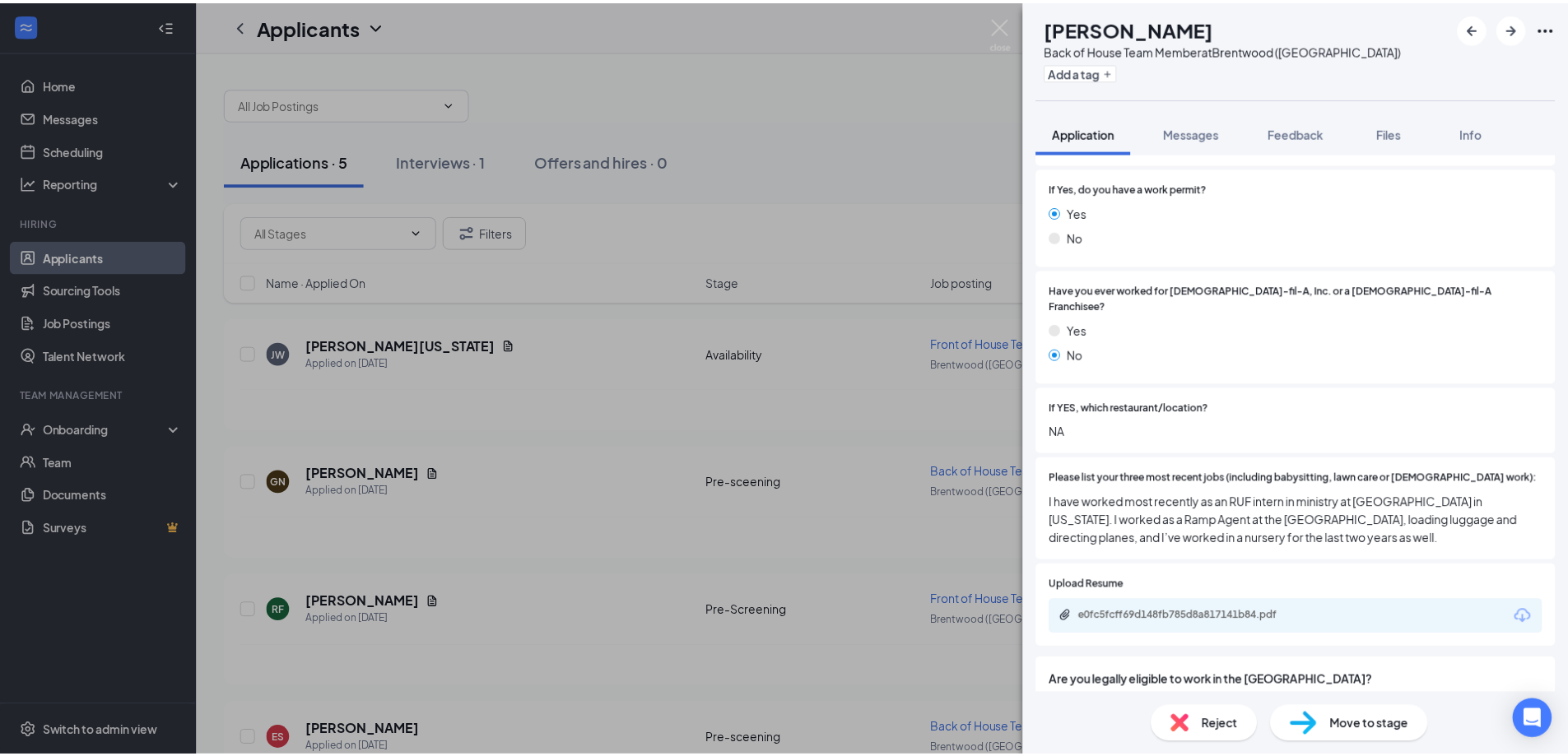
scroll to position [411, 0]
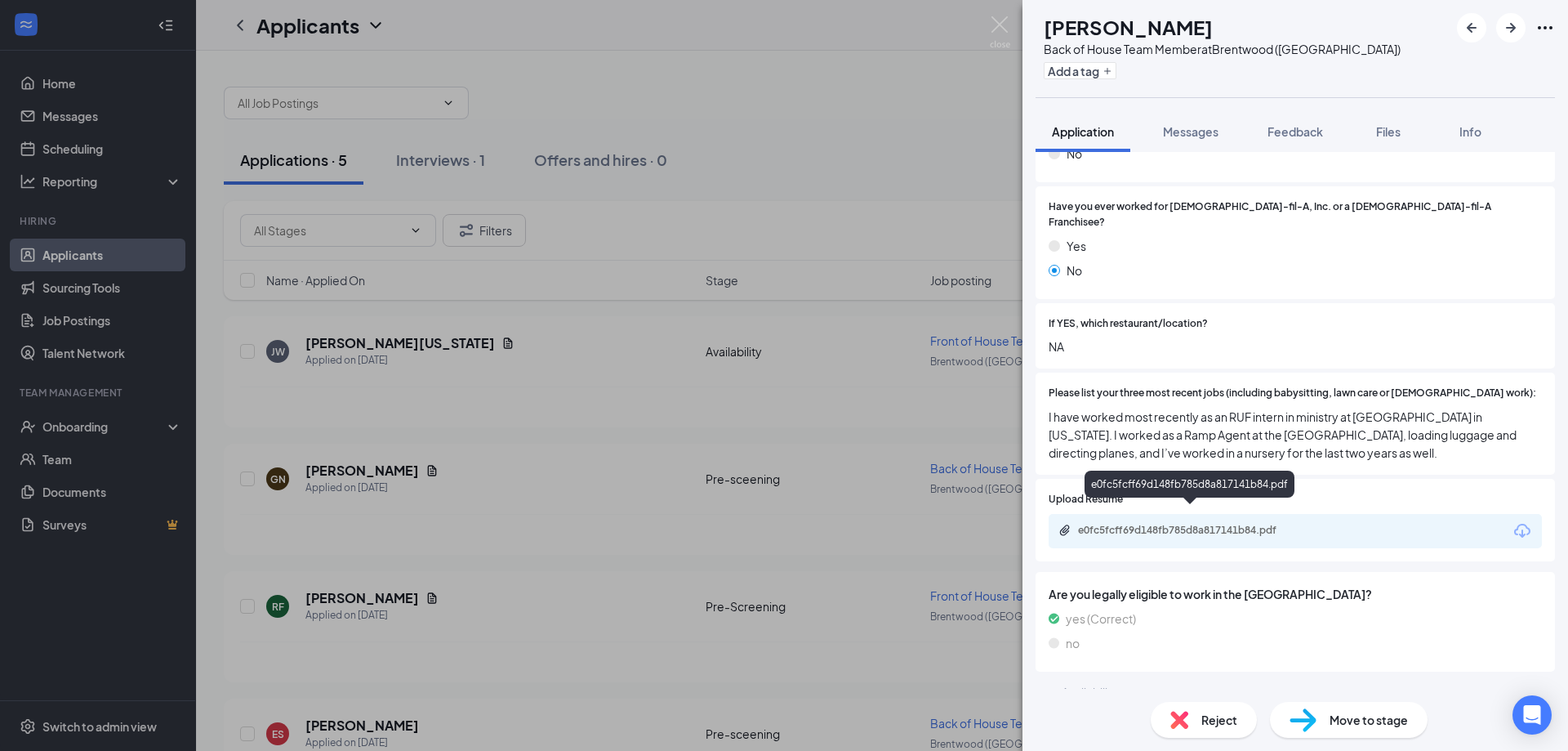
click at [1248, 524] on div "e0fc5fcff69d148fb785d8a817141b84.pdf" at bounding box center [1192, 530] width 228 height 13
click at [401, 567] on div "GN [PERSON_NAME] Back of House Team Member at [GEOGRAPHIC_DATA] ([GEOGRAPHIC_DA…" at bounding box center [784, 375] width 1568 height 751
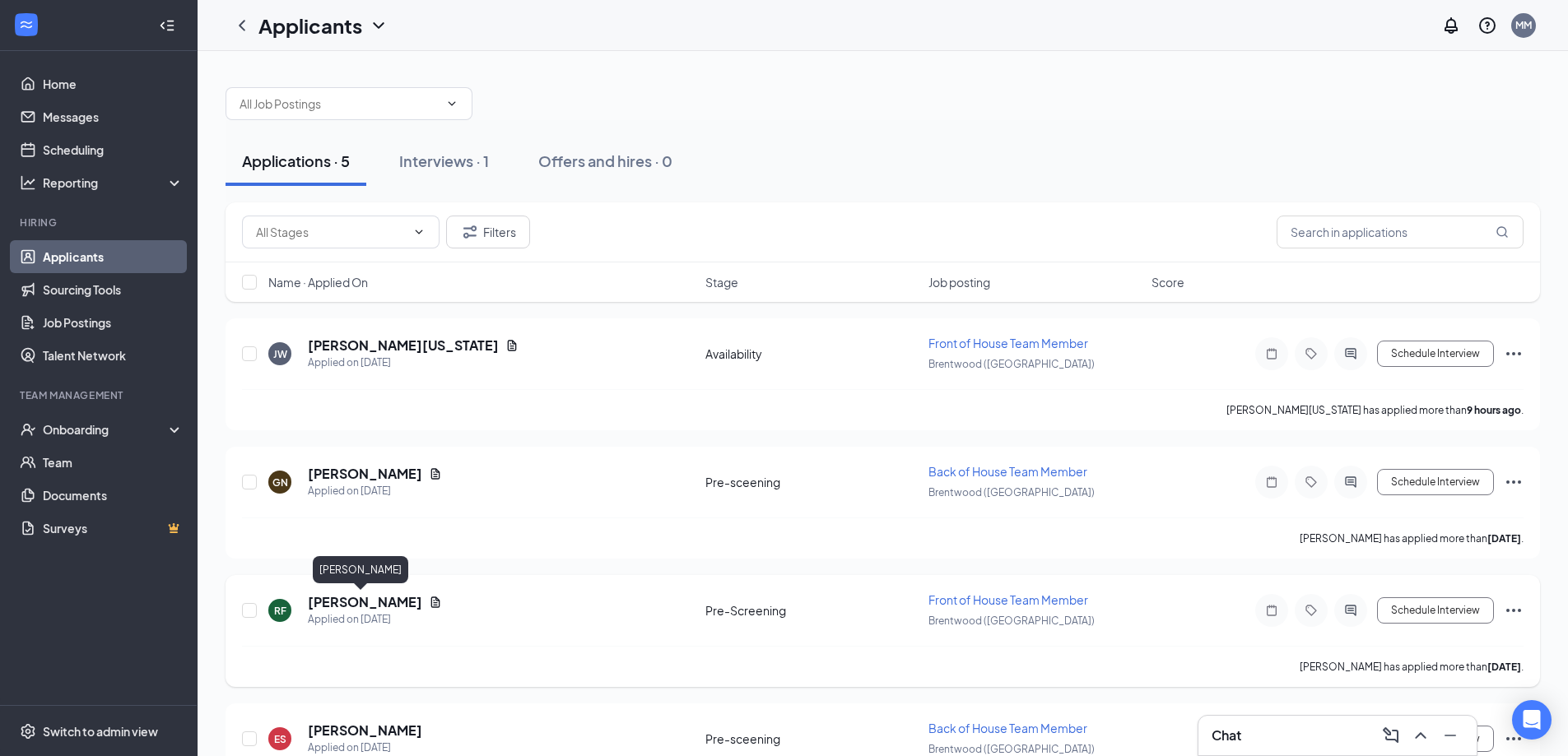
click at [333, 601] on h5 "[PERSON_NAME]" at bounding box center [365, 602] width 114 height 18
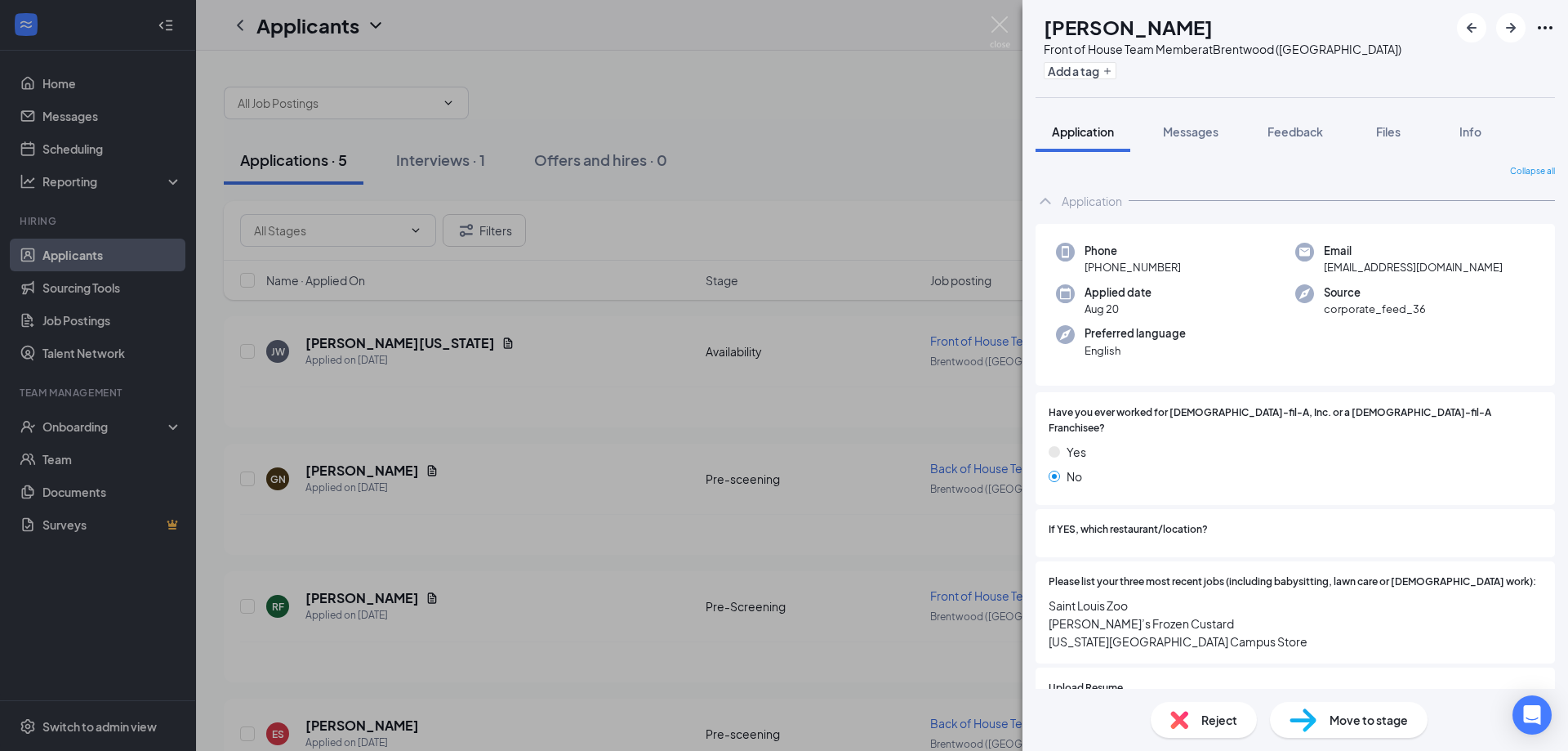
click at [1213, 716] on span "Reject" at bounding box center [1219, 719] width 35 height 18
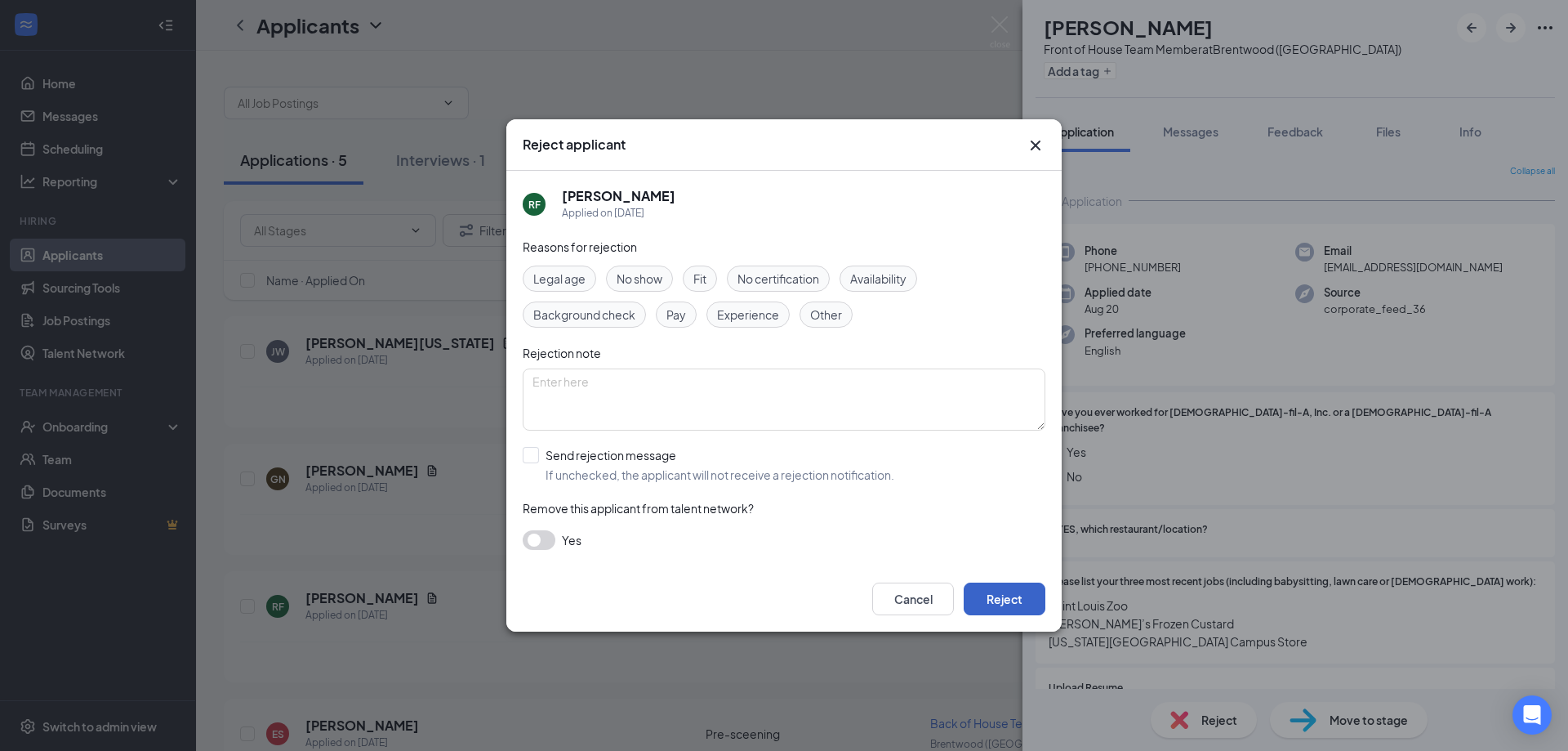
click at [1013, 605] on button "Reject" at bounding box center [1004, 598] width 82 height 33
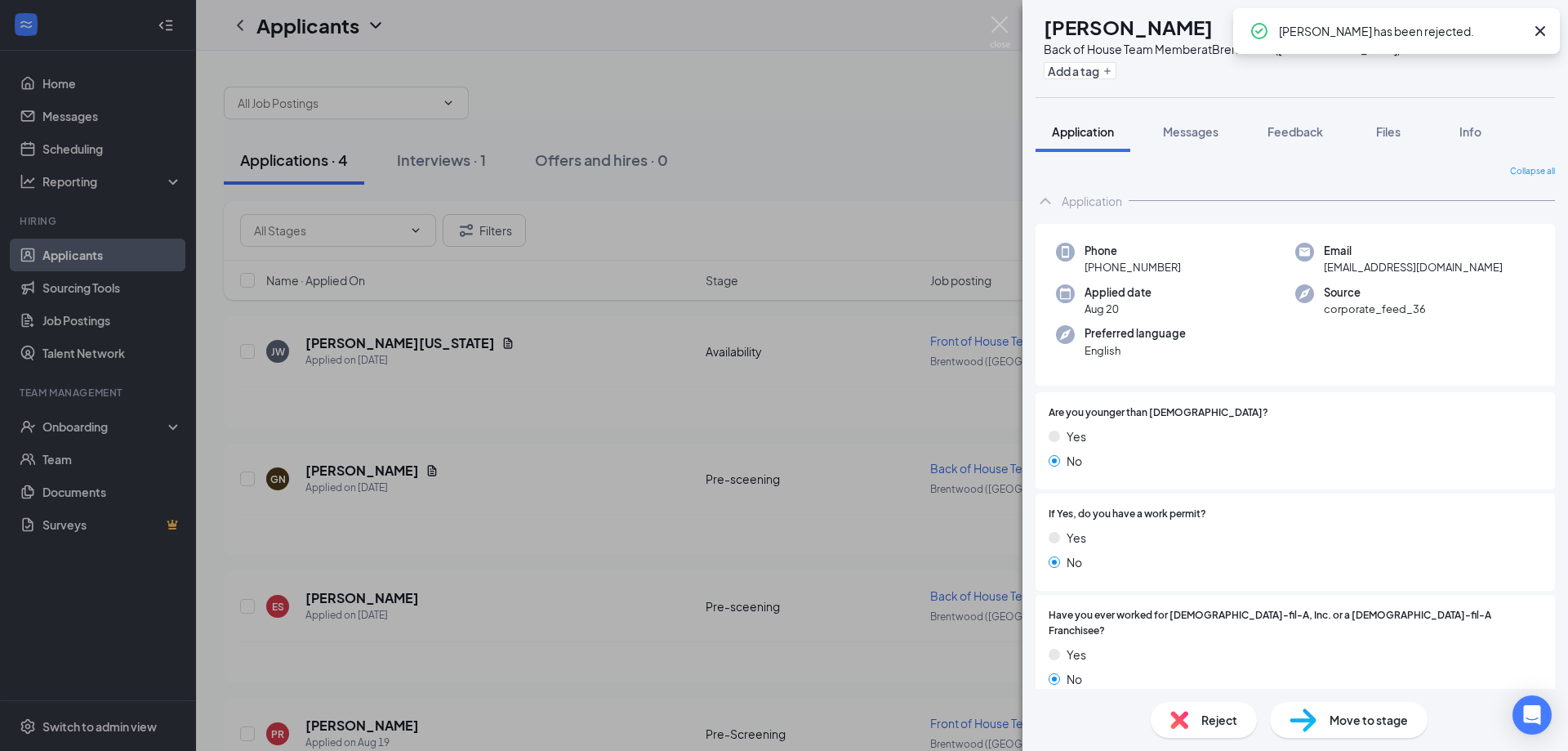
click at [328, 597] on div "ES [PERSON_NAME] Back of House Team Member at [GEOGRAPHIC_DATA] ([GEOGRAPHIC_DA…" at bounding box center [784, 375] width 1568 height 751
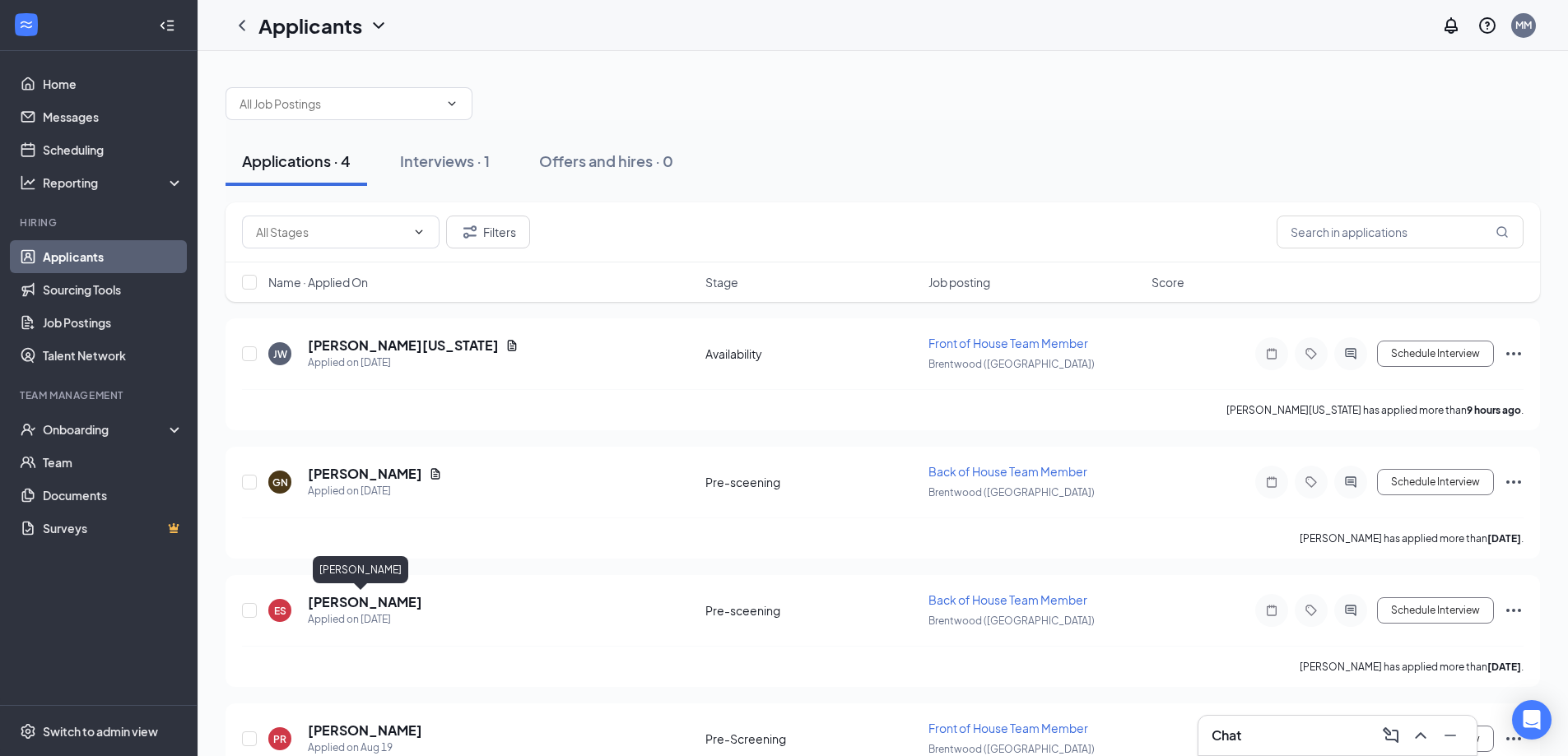
click at [330, 601] on h5 "[PERSON_NAME]" at bounding box center [365, 602] width 114 height 18
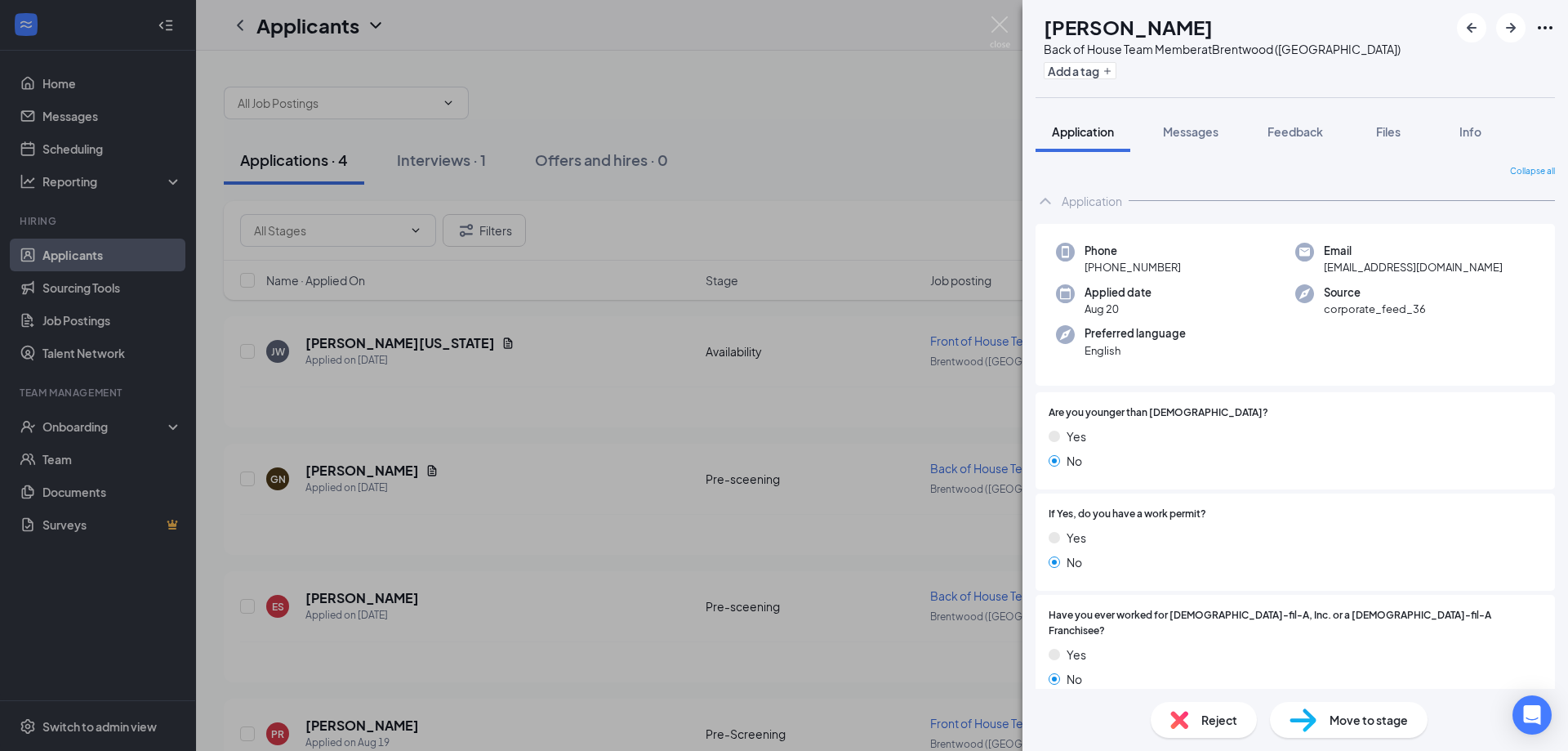
click at [1203, 717] on span "Reject" at bounding box center [1219, 719] width 35 height 18
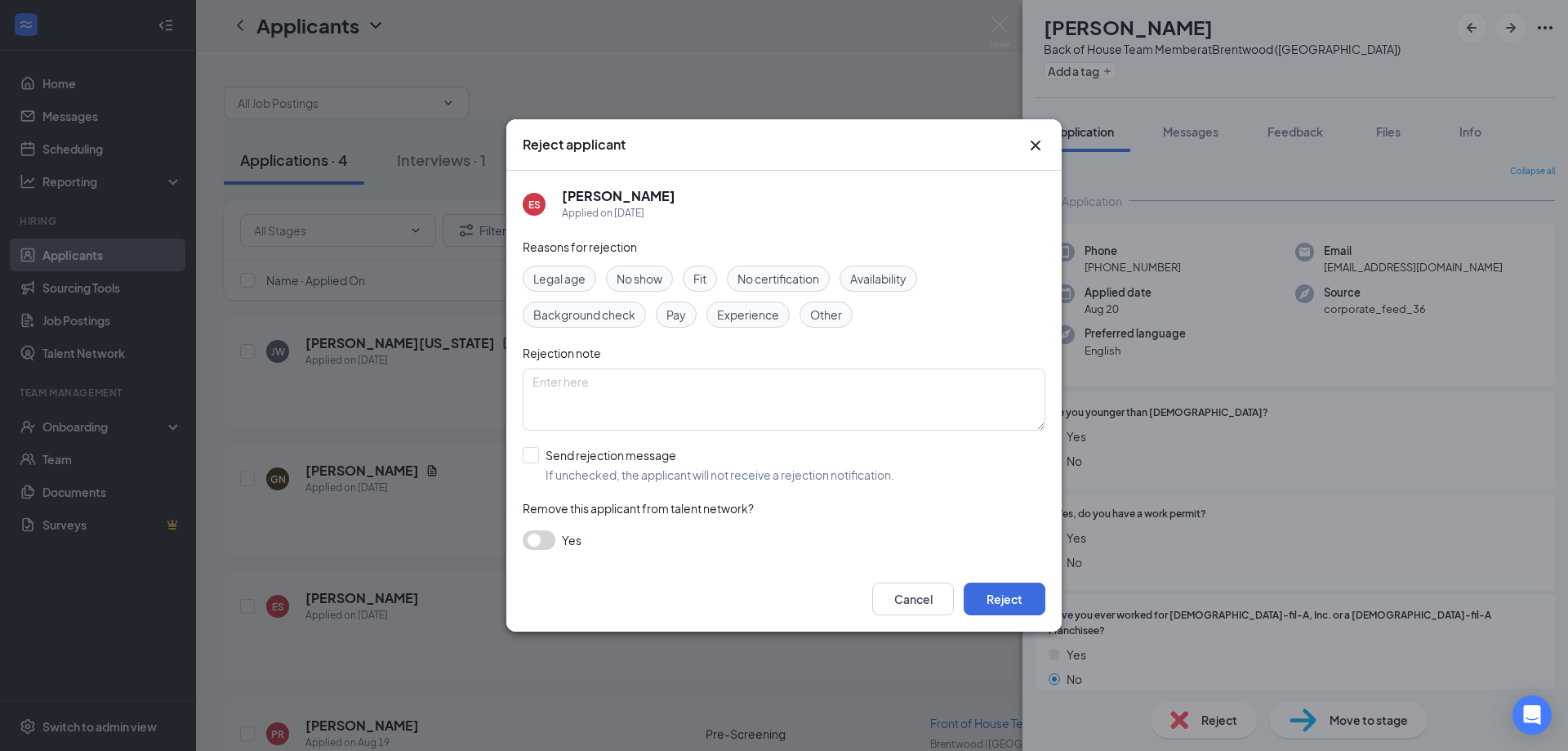
click at [837, 308] on span "Other" at bounding box center [826, 315] width 32 height 18
click at [995, 603] on button "Reject" at bounding box center [1004, 598] width 82 height 33
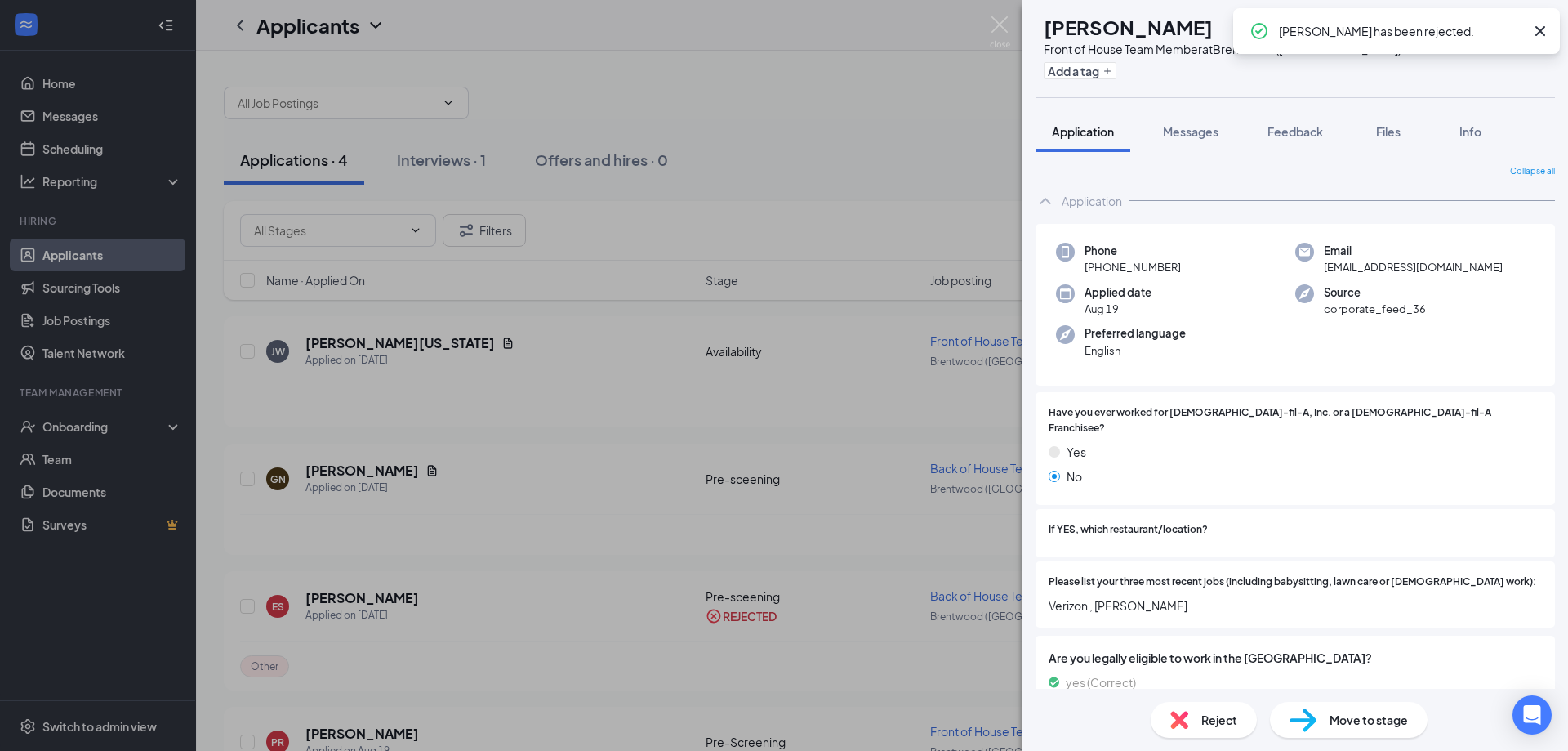
click at [462, 519] on div "PR [PERSON_NAME] Front of House Team Member at [GEOGRAPHIC_DATA] ([GEOGRAPHIC_D…" at bounding box center [784, 375] width 1568 height 751
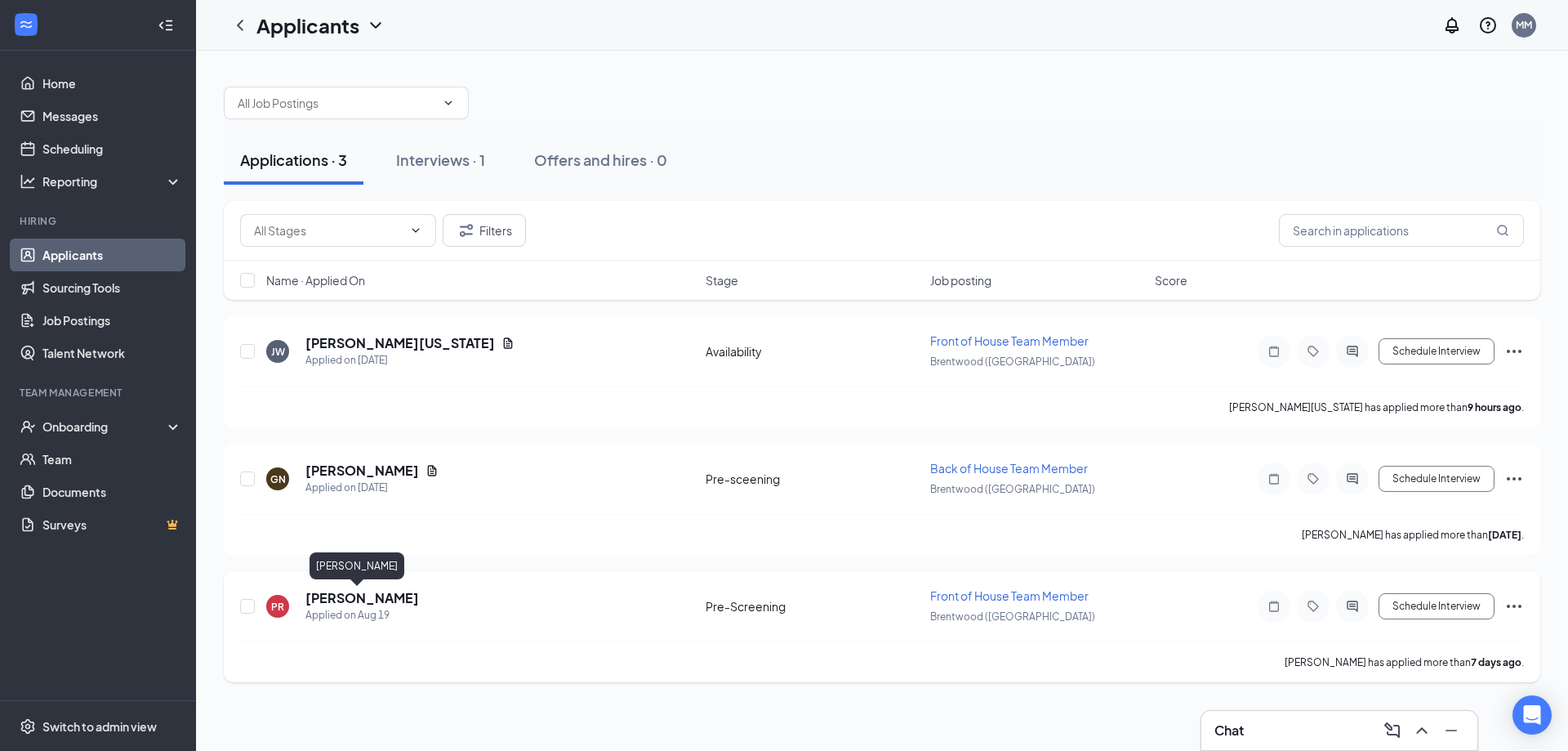
click at [371, 597] on h5 "[PERSON_NAME]" at bounding box center [363, 598] width 113 height 18
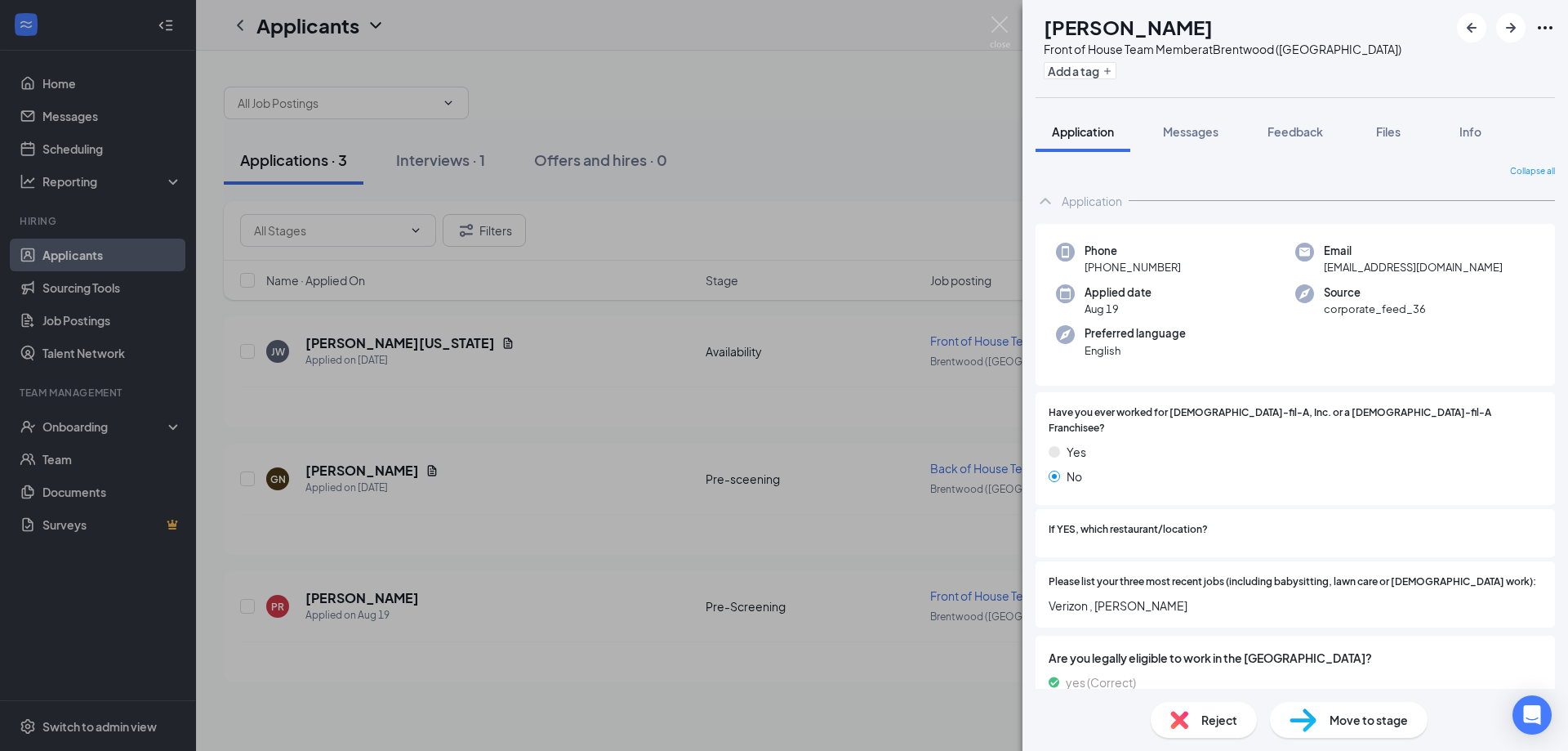
click at [1211, 714] on span "Reject" at bounding box center [1219, 719] width 35 height 18
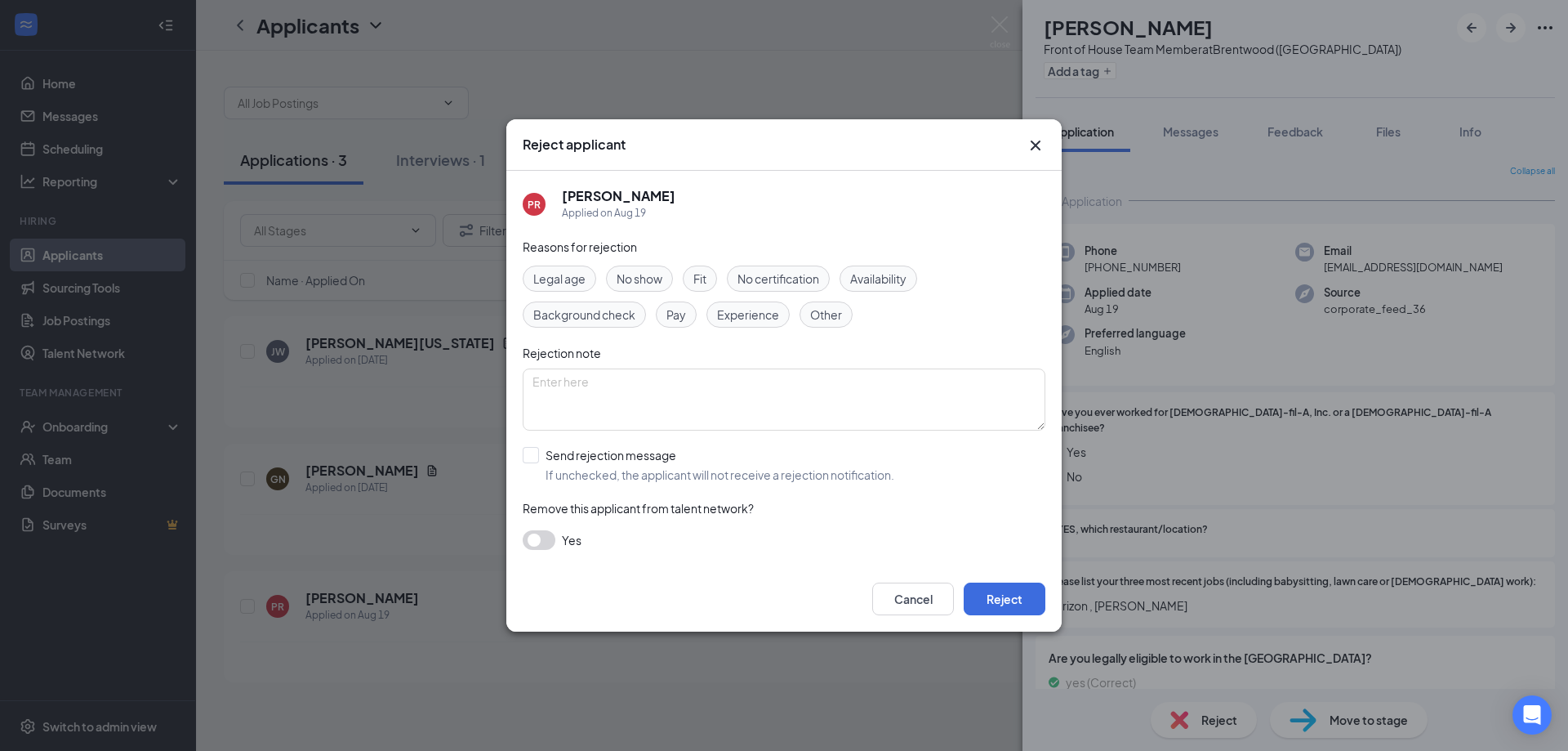
click at [821, 308] on span "Other" at bounding box center [826, 315] width 32 height 18
click at [988, 592] on button "Reject" at bounding box center [1004, 598] width 82 height 33
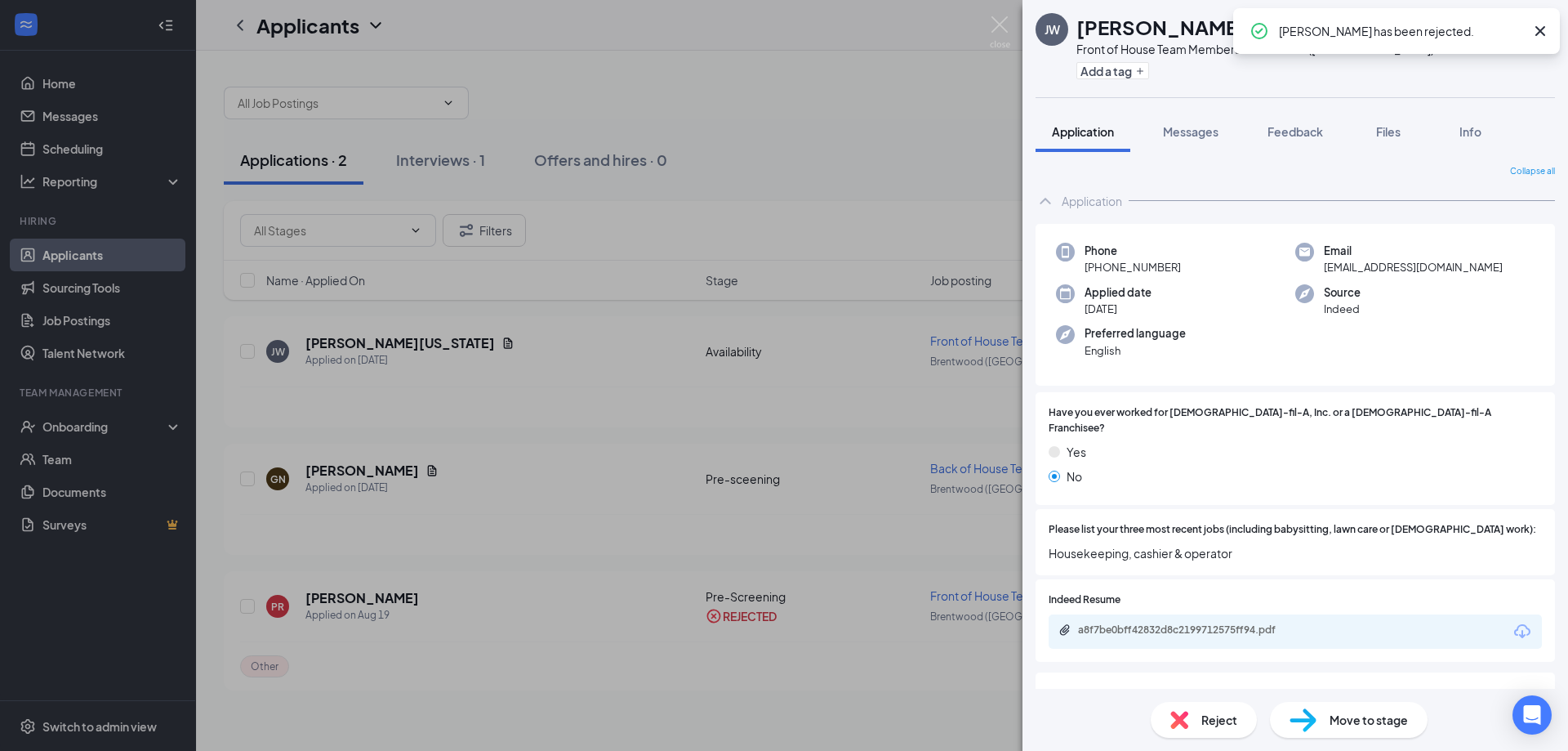
click at [283, 379] on div "[PERSON_NAME][US_STATE] Front of House Team Member at [GEOGRAPHIC_DATA] ([GEOGR…" at bounding box center [784, 375] width 1568 height 751
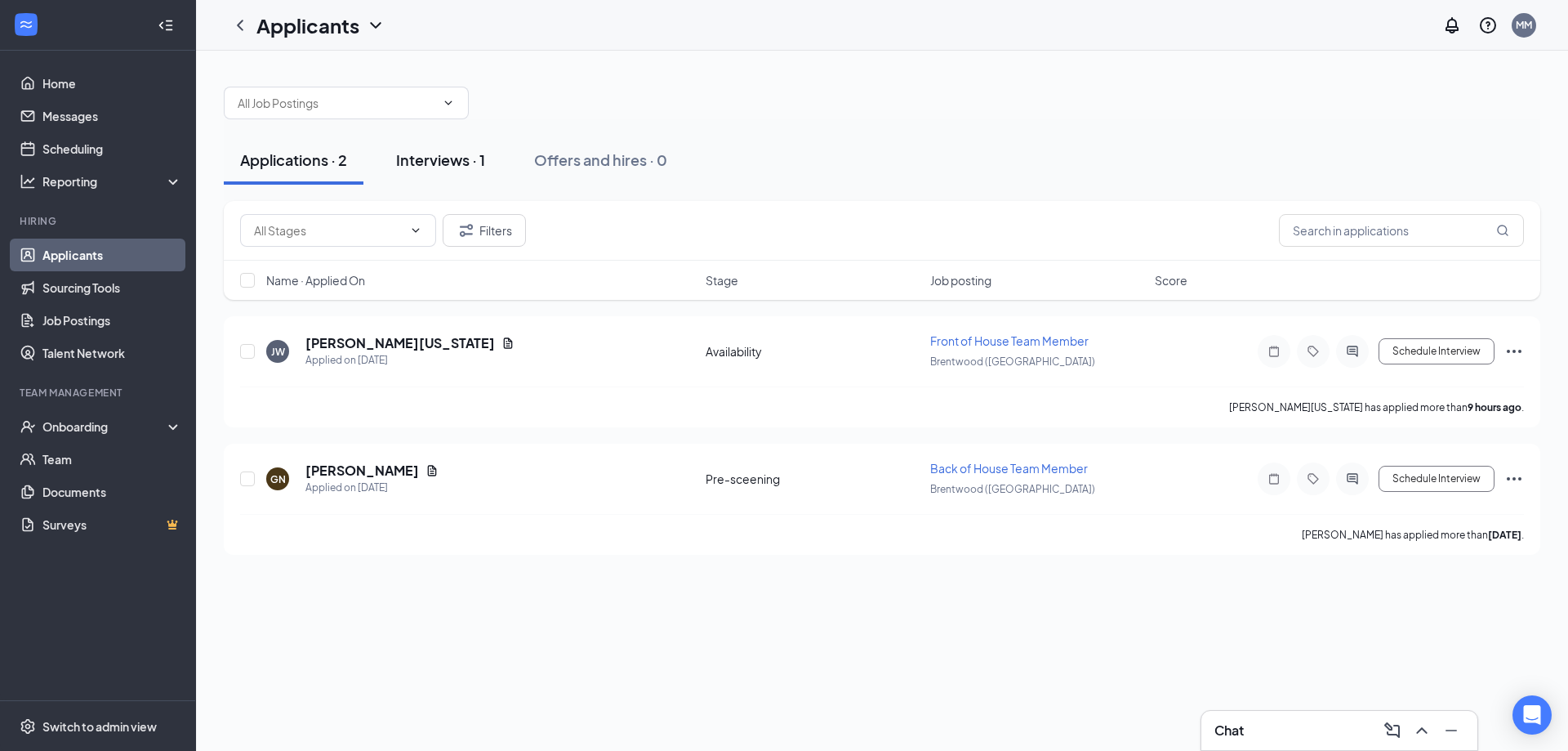
click at [419, 163] on div "Interviews · 1" at bounding box center [440, 159] width 89 height 20
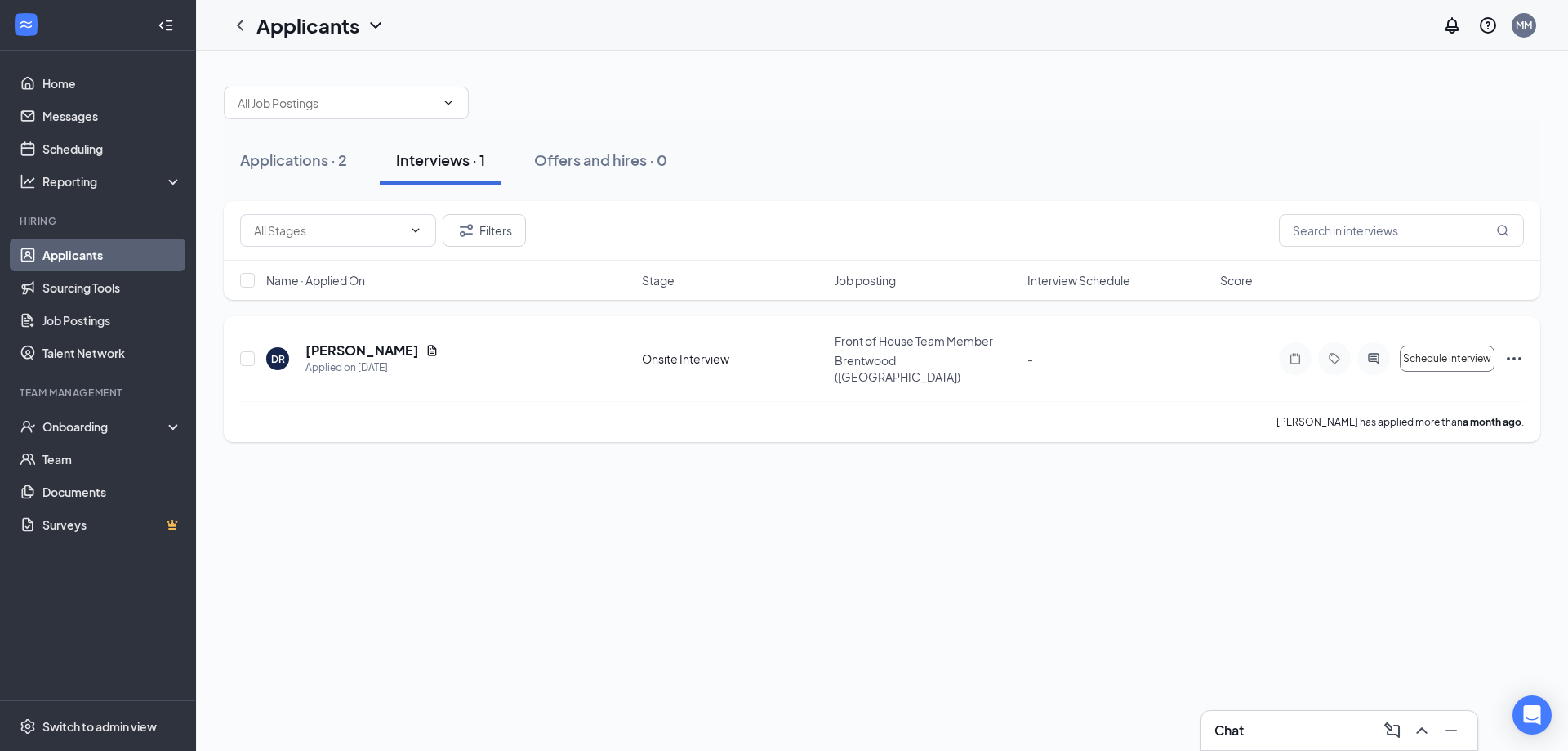
click at [1518, 350] on icon "Ellipses" at bounding box center [1514, 359] width 19 height 19
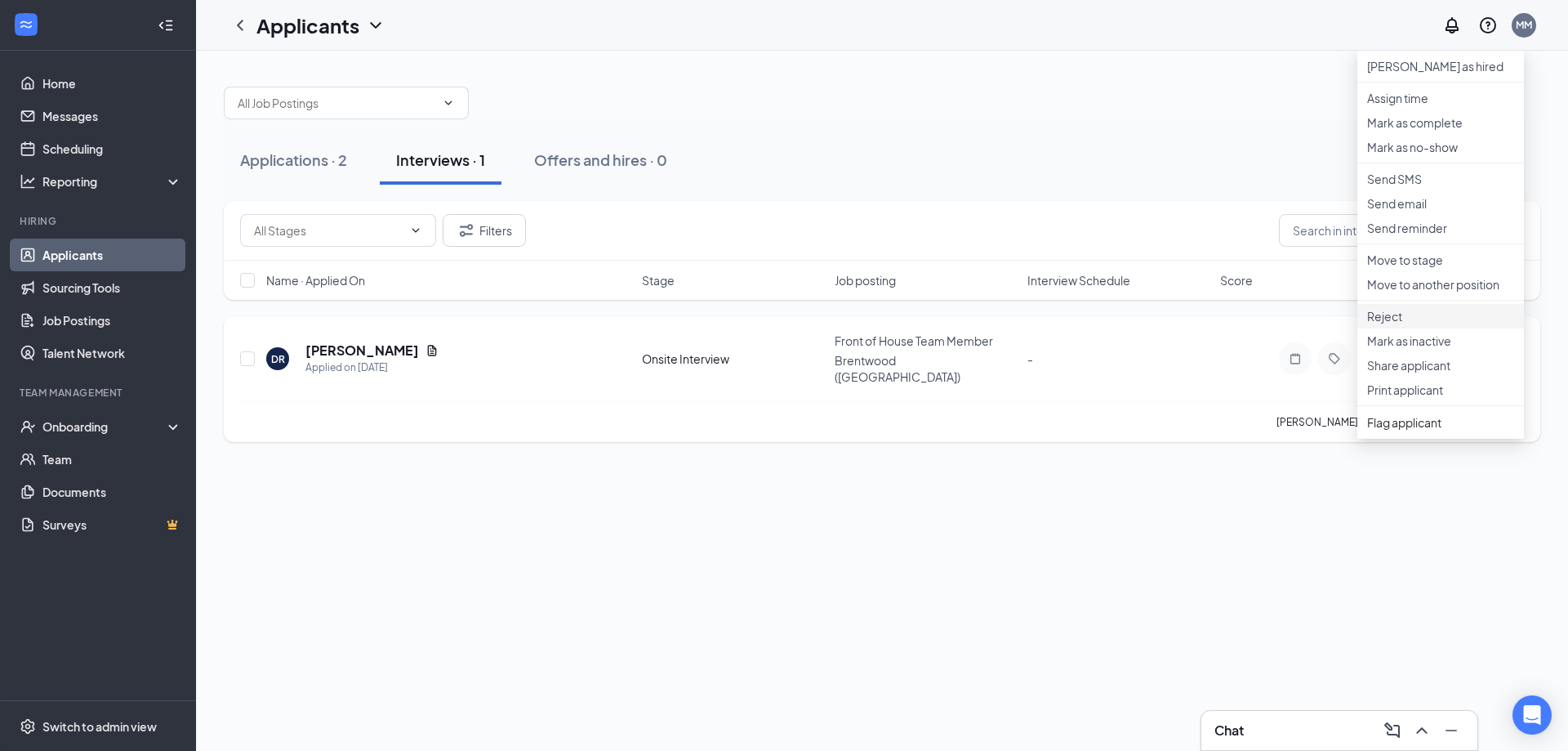
click at [1392, 324] on p "Reject" at bounding box center [1440, 316] width 147 height 16
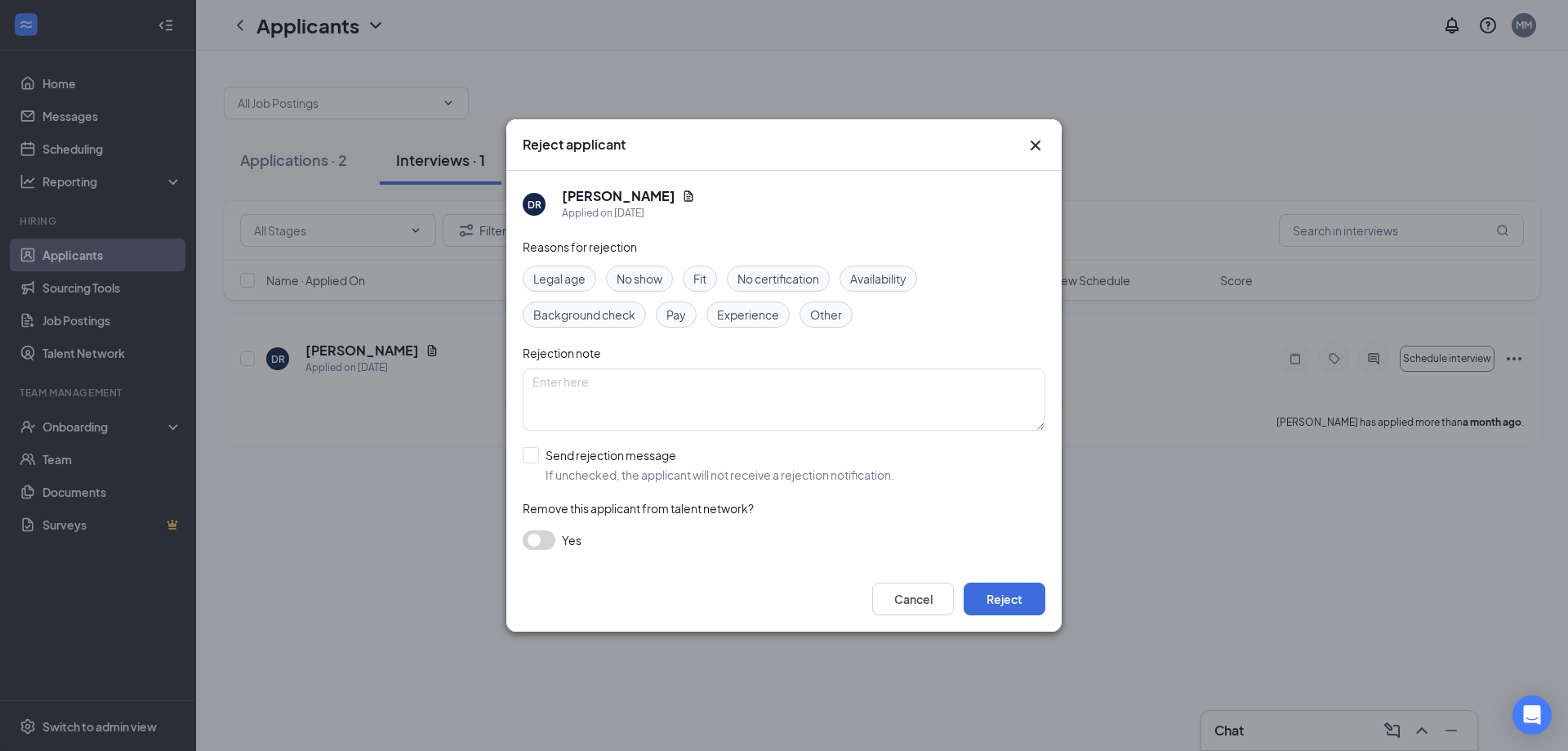
click at [836, 317] on span "Other" at bounding box center [826, 315] width 32 height 18
click at [1018, 597] on button "Reject" at bounding box center [1004, 598] width 82 height 33
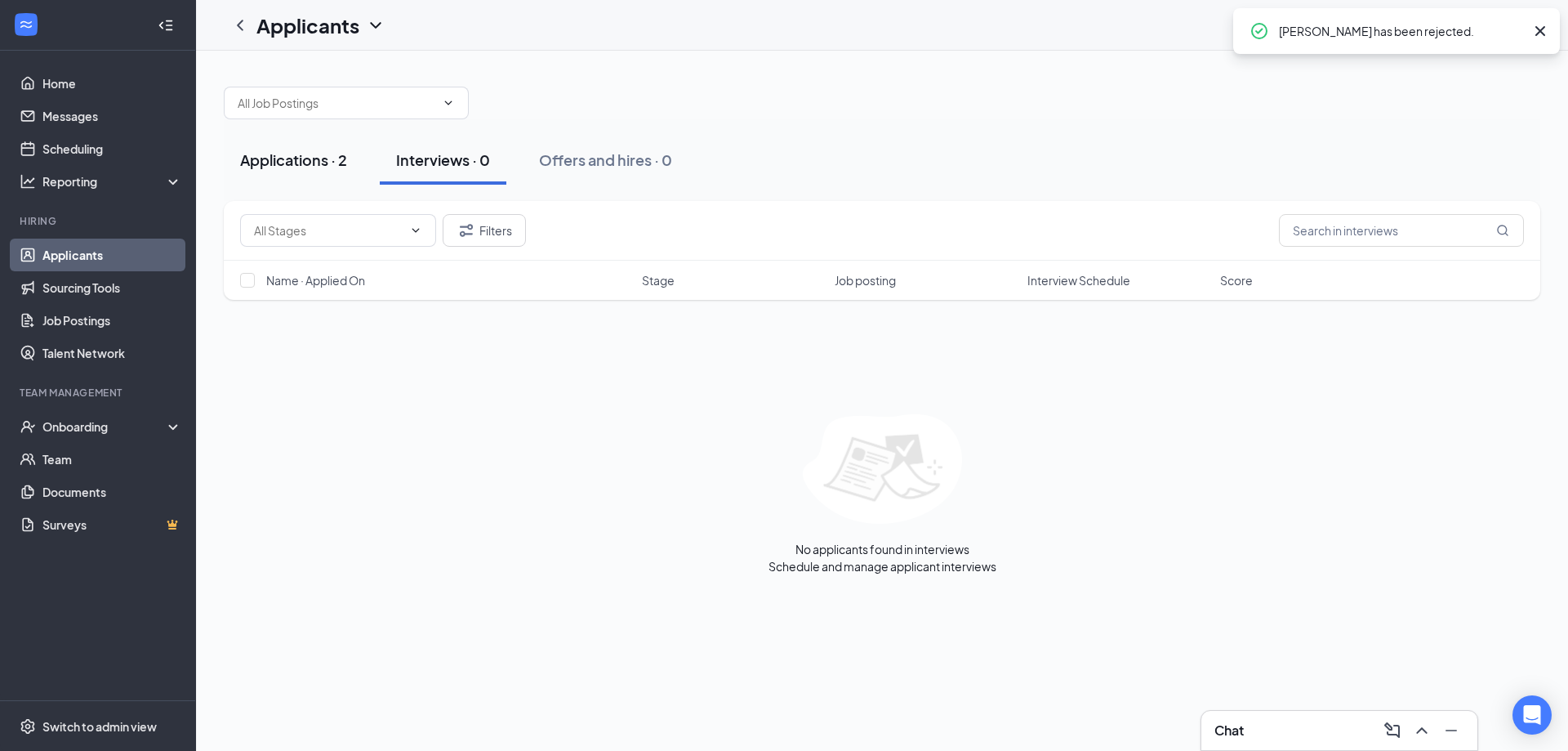
click at [293, 153] on div "Applications · 2" at bounding box center [293, 159] width 107 height 20
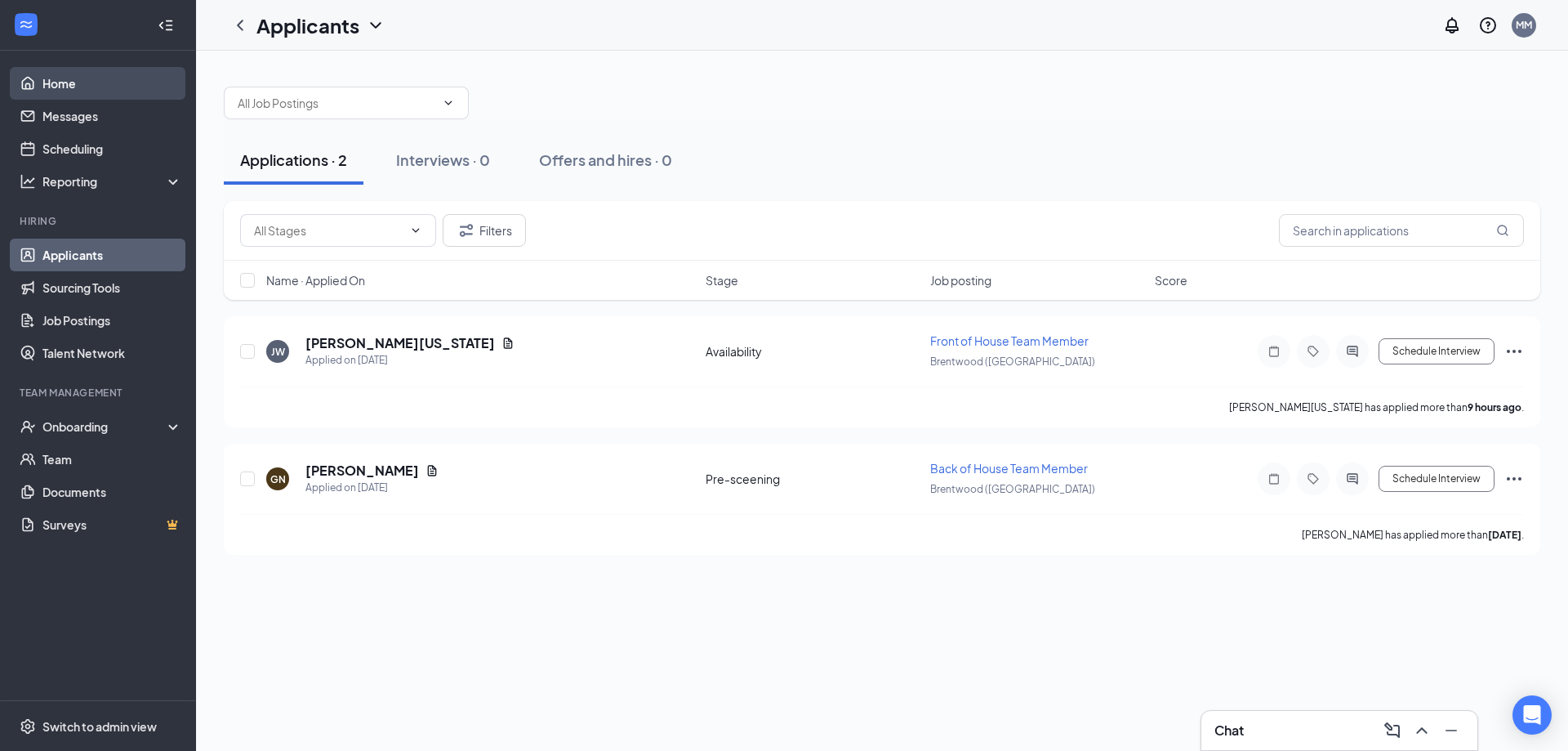
click at [69, 82] on link "Home" at bounding box center [112, 83] width 140 height 33
